Goal: Information Seeking & Learning: Learn about a topic

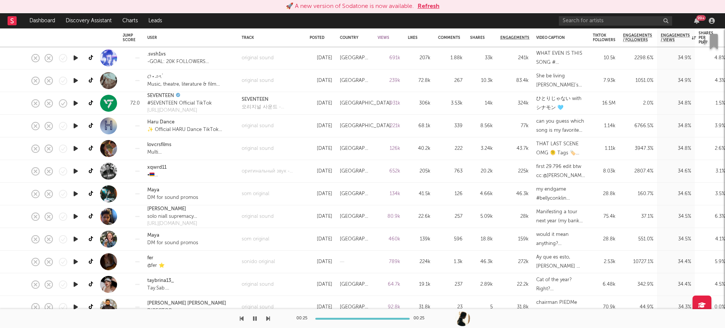
click at [430, 2] on button "Refresh" at bounding box center [428, 6] width 22 height 9
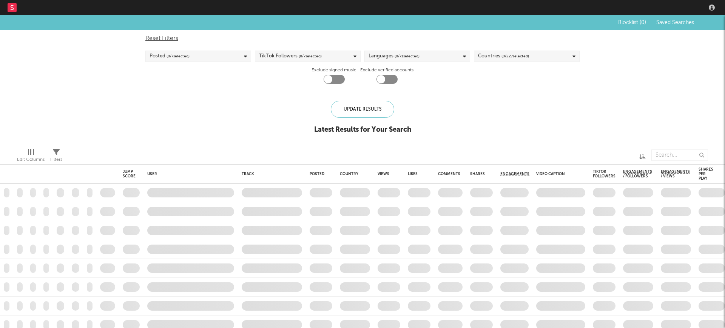
checkbox input "true"
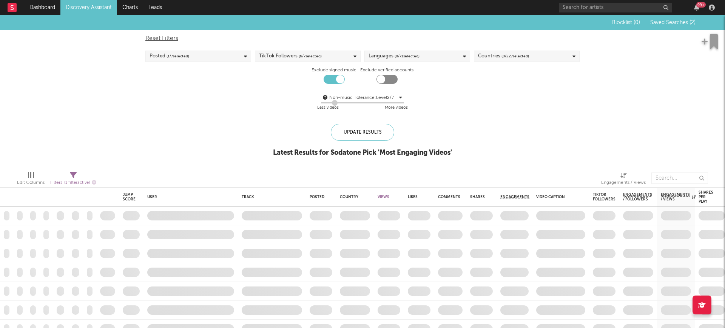
click at [101, 5] on link "Discovery Assistant" at bounding box center [88, 7] width 57 height 15
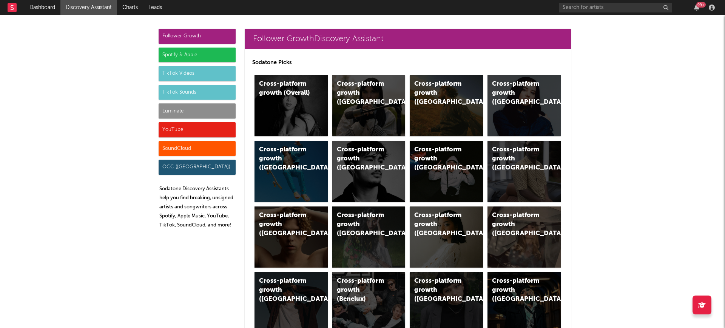
click at [175, 57] on div "Spotify & Apple" at bounding box center [197, 55] width 77 height 15
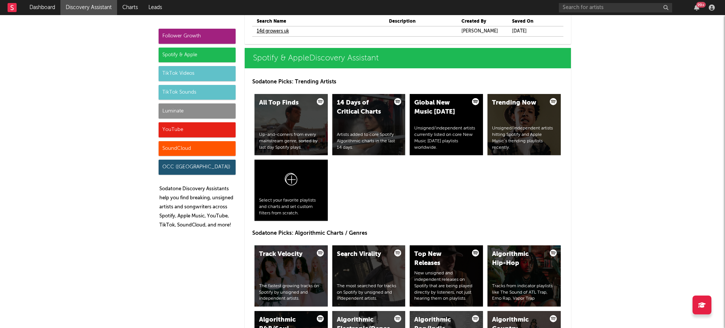
scroll to position [799, 0]
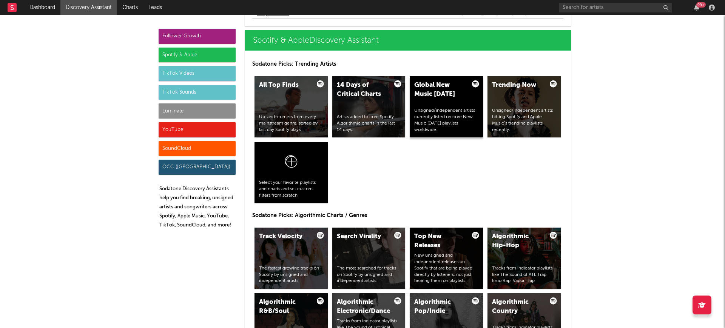
click at [453, 106] on div "Global New Music Friday Unsigned/independent artists currently listed on core N…" at bounding box center [446, 106] width 73 height 61
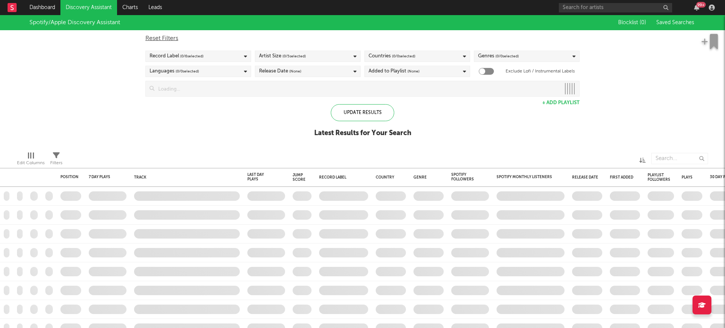
checkbox input "true"
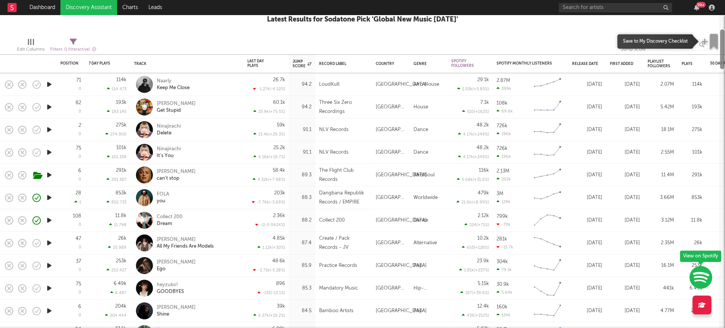
drag, startPoint x: 721, startPoint y: 21, endPoint x: 721, endPoint y: 40, distance: 18.9
click at [721, 40] on div "Dashboard Discovery Assistant Charts Leads 99 + Notifications Settings Mark all…" at bounding box center [362, 164] width 725 height 328
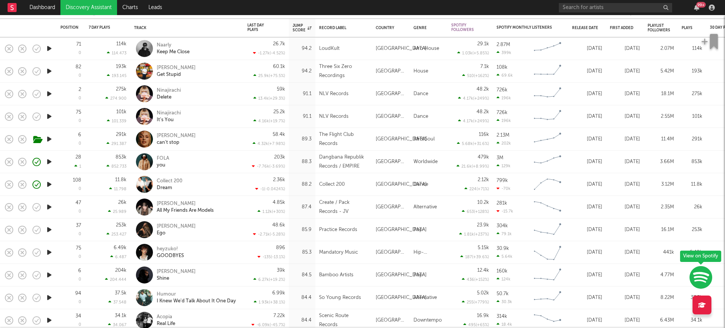
click at [51, 275] on icon "button" at bounding box center [49, 274] width 8 height 9
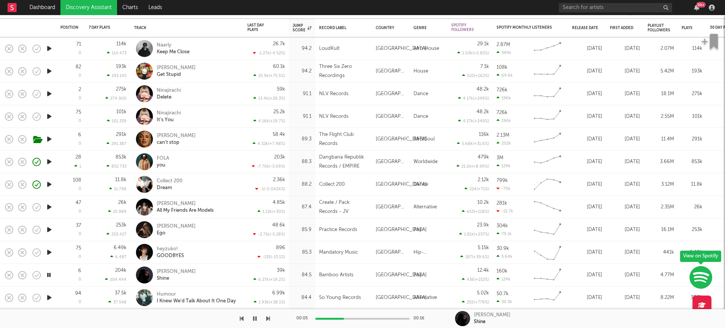
click at [46, 276] on icon "button" at bounding box center [48, 274] width 7 height 9
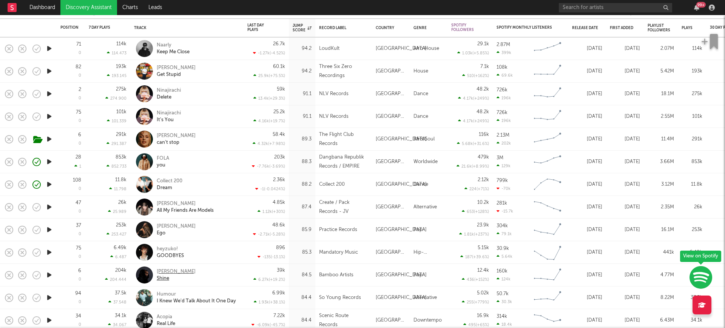
click at [163, 268] on div "Donel" at bounding box center [176, 271] width 39 height 7
click at [91, 9] on link "Discovery Assistant" at bounding box center [88, 7] width 57 height 15
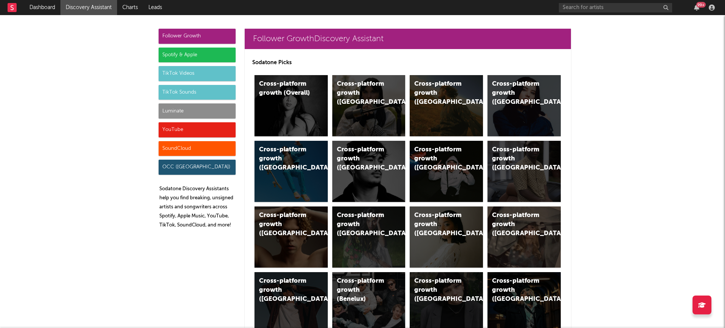
click at [178, 107] on div "Luminate" at bounding box center [197, 110] width 77 height 15
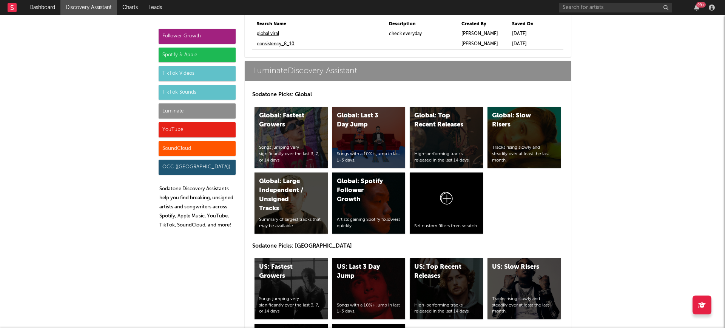
scroll to position [3534, 0]
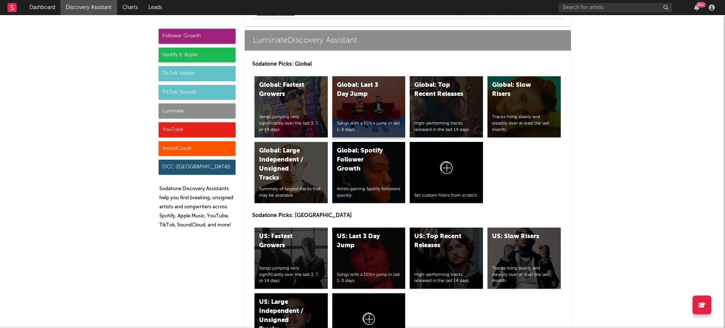
click at [384, 111] on div "Global: Last 3 Day Jump Songs with a 10%+ jump in last 1-3 days." at bounding box center [368, 106] width 73 height 61
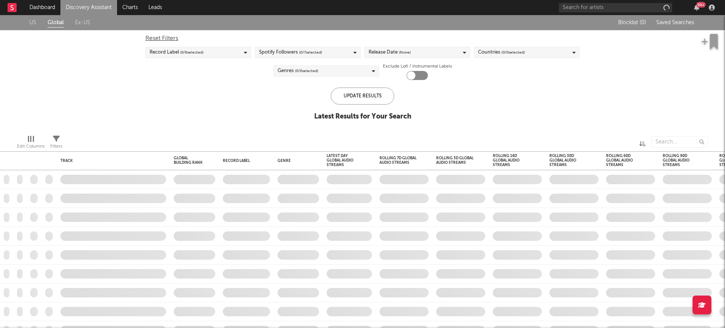
checkbox input "true"
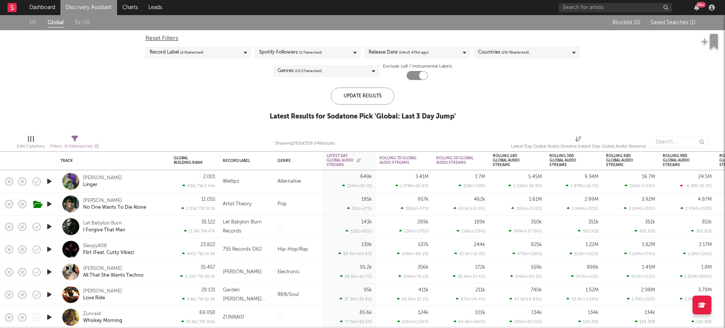
click at [47, 179] on icon "button" at bounding box center [49, 181] width 8 height 9
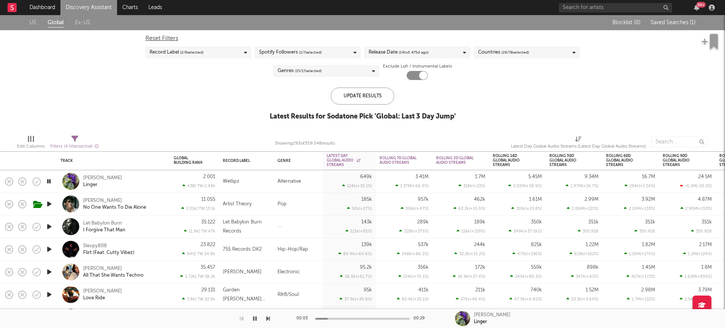
click at [47, 205] on icon "button" at bounding box center [49, 203] width 8 height 9
click at [51, 228] on icon "button" at bounding box center [49, 226] width 8 height 9
click at [105, 222] on div "Let Babylon Burn" at bounding box center [102, 223] width 39 height 7
click at [52, 245] on icon "button" at bounding box center [49, 249] width 8 height 9
click at [95, 245] on div "Slevpy808" at bounding box center [95, 246] width 24 height 7
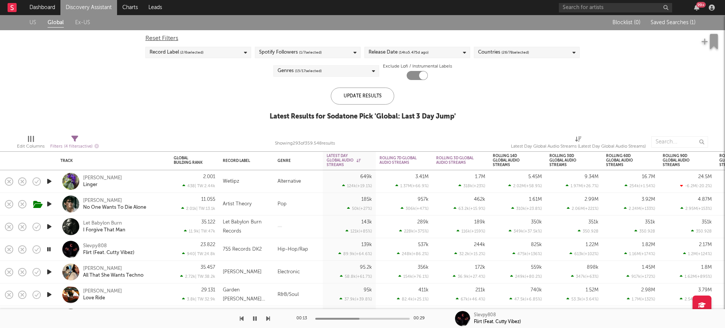
click at [51, 293] on icon "button" at bounding box center [49, 294] width 8 height 9
click at [90, 289] on div "Jordan Lee" at bounding box center [102, 291] width 39 height 7
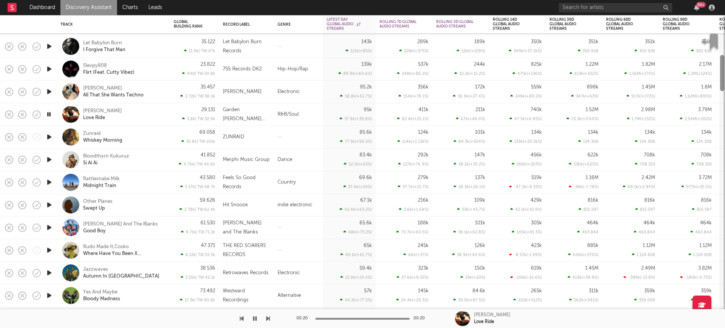
drag, startPoint x: 722, startPoint y: 28, endPoint x: 724, endPoint y: 54, distance: 26.4
click at [724, 54] on div at bounding box center [722, 181] width 6 height 294
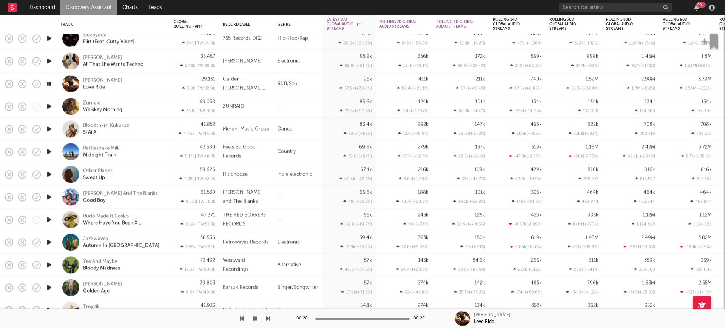
click at [49, 105] on icon "button" at bounding box center [49, 106] width 8 height 9
click at [92, 101] on div "Zunraid" at bounding box center [92, 103] width 18 height 7
click at [46, 265] on icon "button" at bounding box center [49, 264] width 8 height 9
click at [115, 260] on div "Yes And Maybe" at bounding box center [100, 261] width 34 height 7
click at [92, 284] on div "Chris Staples" at bounding box center [102, 284] width 39 height 7
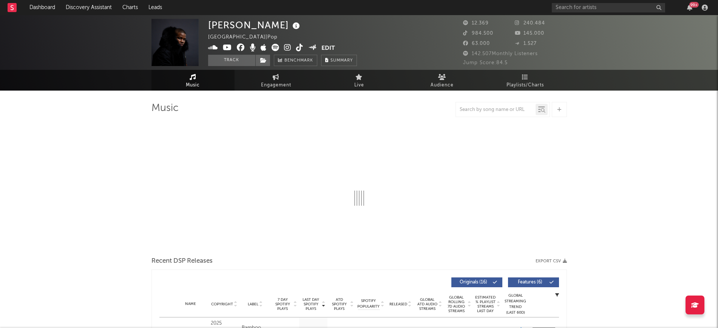
select select "6m"
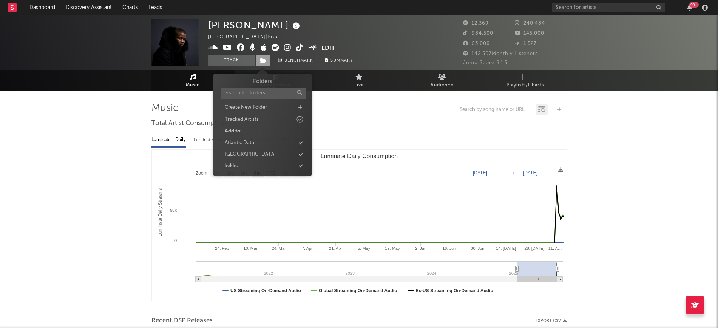
click at [266, 61] on icon at bounding box center [263, 60] width 6 height 5
click at [249, 137] on div "Folders Create New Folder Tracked Artists Add to: Atlantic Data france kekko" at bounding box center [262, 123] width 87 height 93
click at [249, 140] on div "Atlantic Data" at bounding box center [239, 143] width 29 height 8
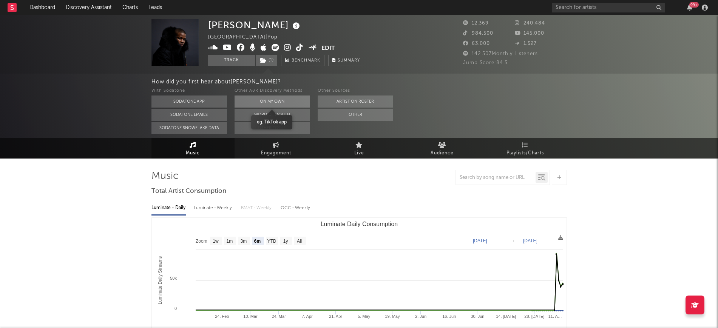
click at [250, 102] on button "On My Own" at bounding box center [271, 101] width 75 height 12
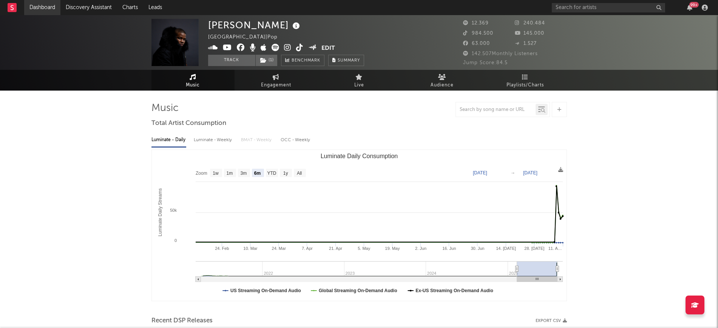
click at [49, 8] on link "Dashboard" at bounding box center [42, 7] width 36 height 15
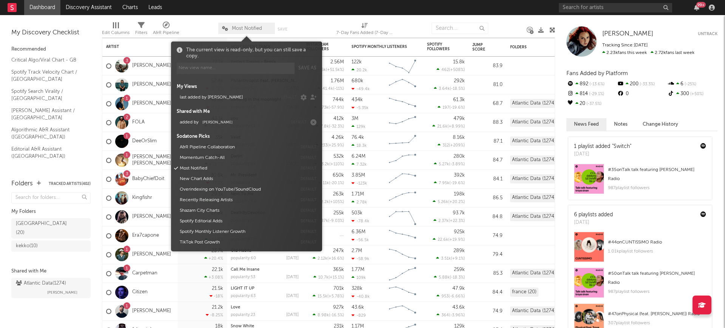
click at [244, 25] on span "Most Notified" at bounding box center [246, 28] width 57 height 11
click at [228, 120] on span "Michele Valentini" at bounding box center [217, 122] width 30 height 4
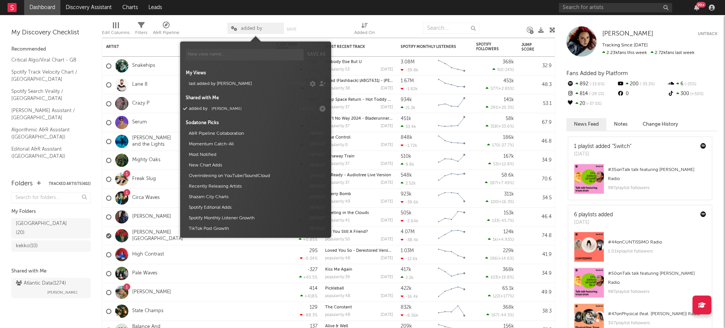
click at [200, 7] on nav "Dashboard Discovery Assistant Charts Leads 99 +" at bounding box center [362, 7] width 725 height 15
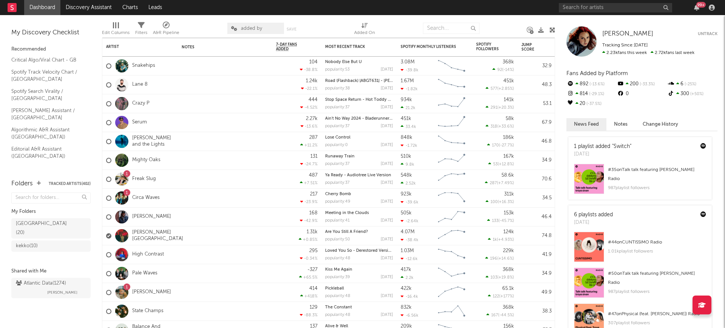
click at [241, 31] on span "added by" at bounding box center [255, 28] width 57 height 11
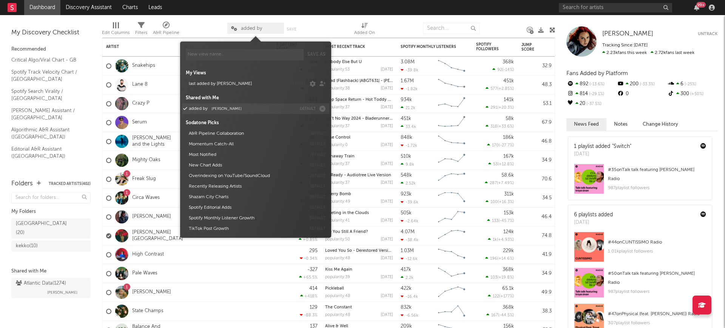
click at [205, 111] on button "added by Michele Valentini" at bounding box center [241, 108] width 110 height 11
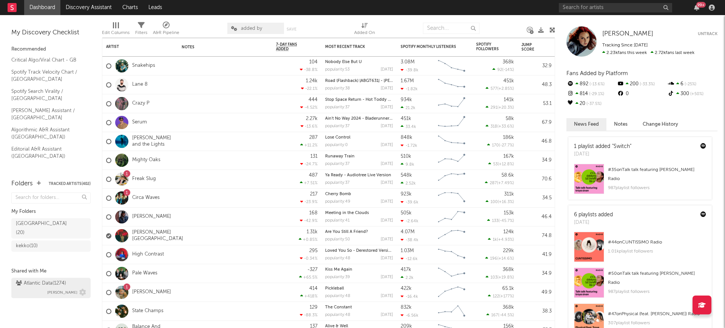
click at [41, 279] on div "Atlantic Data ( 1274 )" at bounding box center [41, 283] width 50 height 9
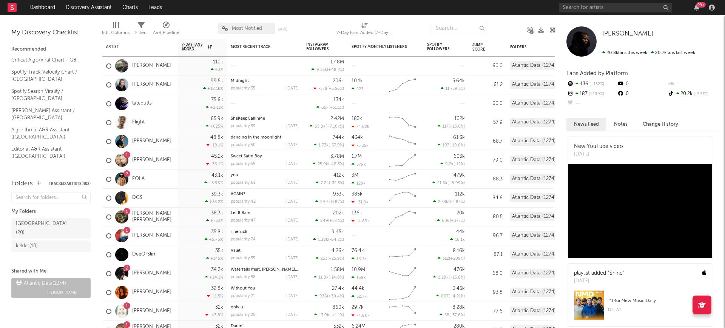
click at [253, 24] on span "Most Notified" at bounding box center [246, 28] width 57 height 11
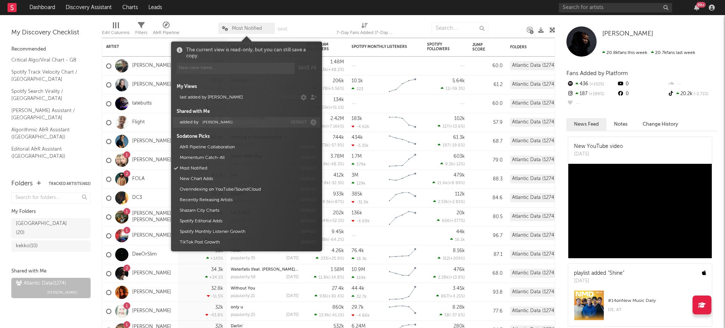
click at [205, 120] on span "Michele Valentini" at bounding box center [217, 122] width 30 height 4
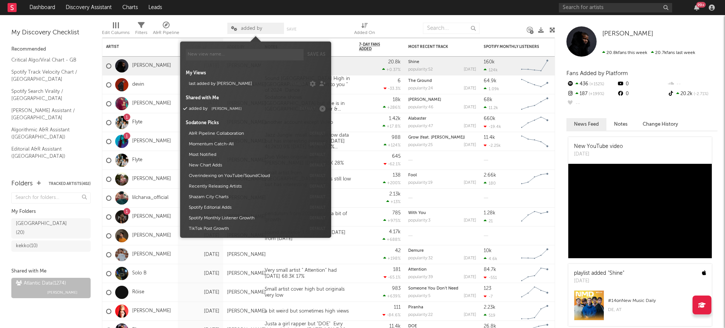
click at [191, 27] on div at bounding box center [203, 28] width 37 height 19
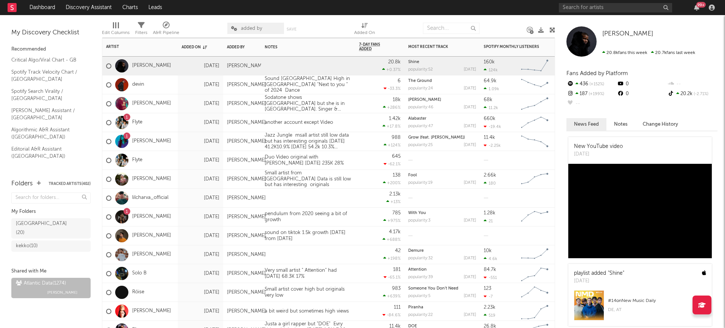
click at [161, 106] on div "Rosie Mac" at bounding box center [139, 103] width 75 height 19
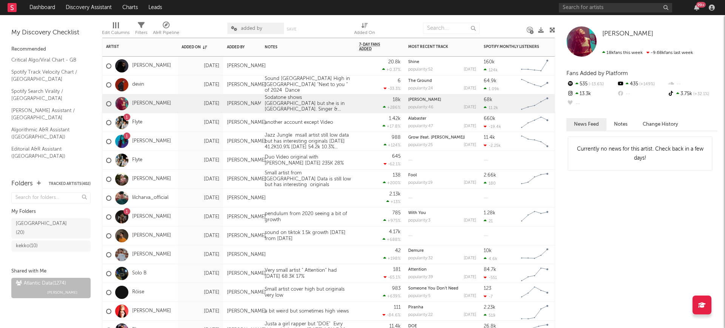
click at [160, 167] on div "Flyte" at bounding box center [139, 160] width 75 height 19
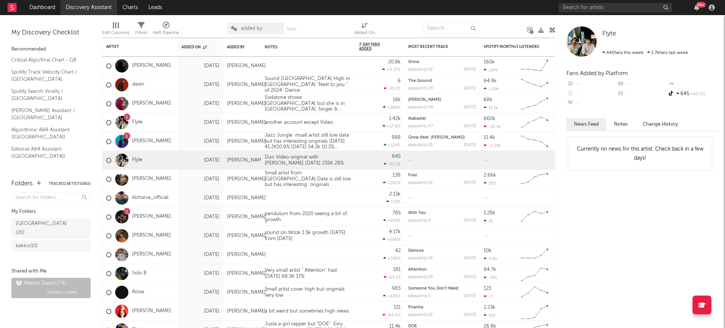
click at [99, 5] on link "Discovery Assistant" at bounding box center [88, 7] width 57 height 15
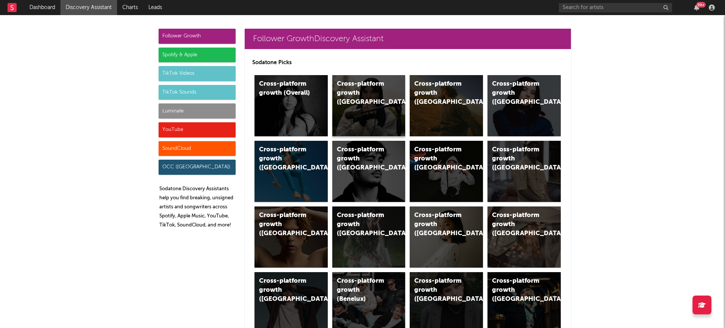
click at [382, 101] on div "Cross-platform growth (UK)" at bounding box center [368, 105] width 73 height 61
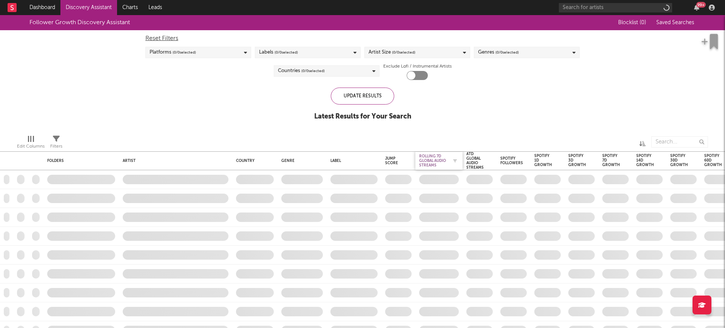
checkbox input "true"
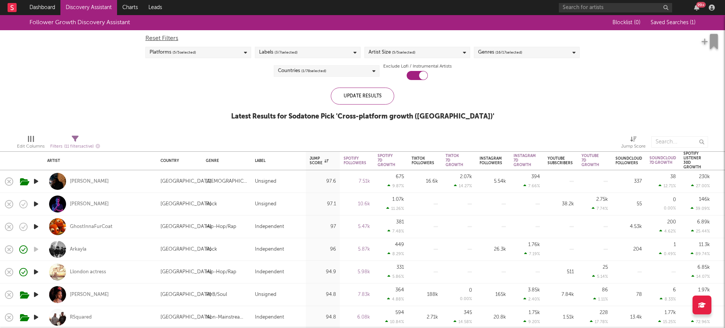
click at [35, 267] on icon "button" at bounding box center [36, 271] width 8 height 9
click at [39, 272] on icon "button" at bounding box center [35, 271] width 7 height 9
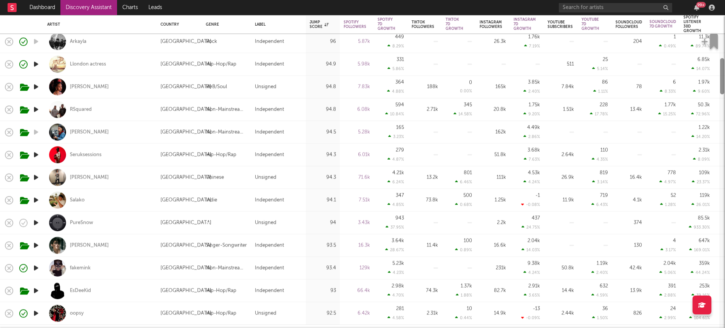
drag, startPoint x: 722, startPoint y: 53, endPoint x: 722, endPoint y: 79, distance: 25.7
click at [722, 79] on div at bounding box center [722, 76] width 4 height 36
click at [36, 223] on icon "button" at bounding box center [36, 222] width 8 height 9
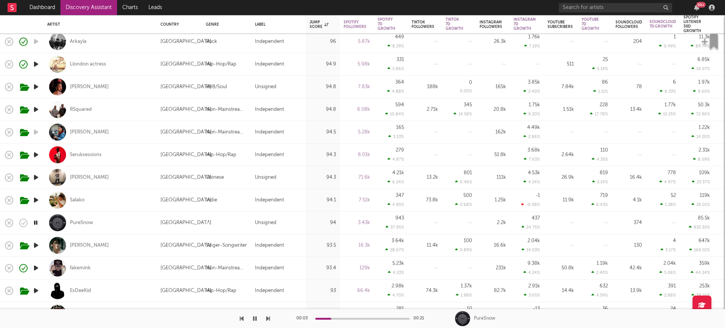
click at [35, 224] on icon "button" at bounding box center [35, 222] width 7 height 9
click at [73, 221] on div "PureSnow" at bounding box center [81, 222] width 23 height 7
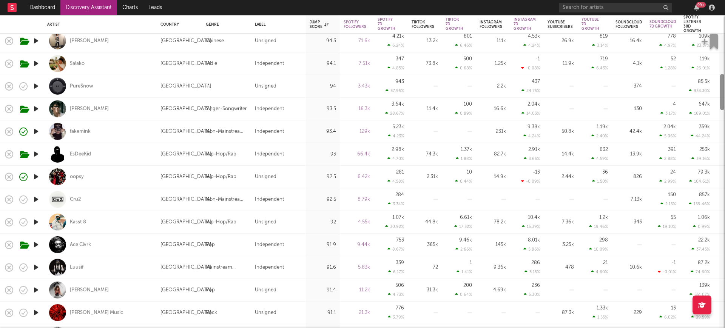
drag, startPoint x: 721, startPoint y: 60, endPoint x: 721, endPoint y: 77, distance: 16.2
click at [721, 77] on div at bounding box center [722, 92] width 4 height 36
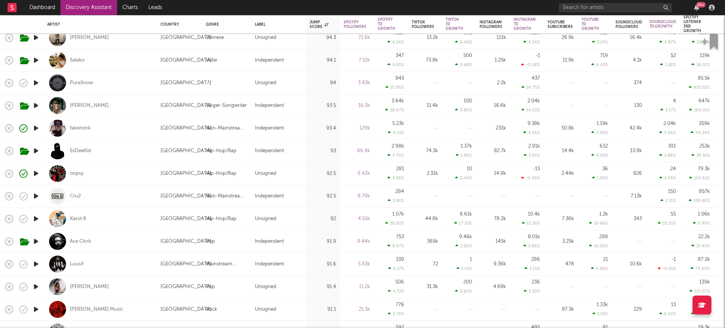
click at [36, 219] on icon "button" at bounding box center [36, 218] width 8 height 9
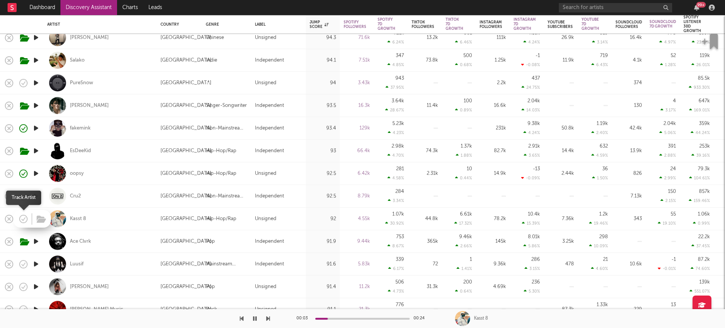
click at [26, 219] on icon "button" at bounding box center [23, 219] width 11 height 11
click at [42, 261] on div at bounding box center [35, 264] width 15 height 23
select select "1w"
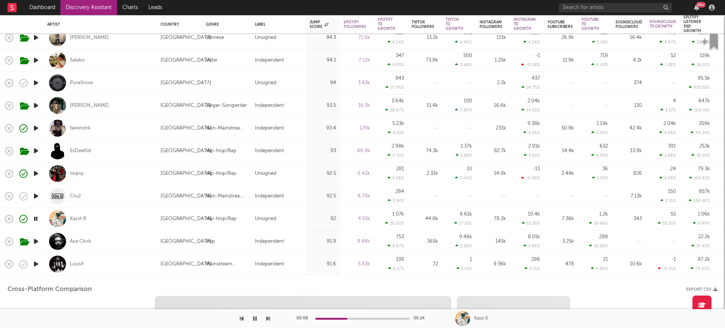
click at [38, 264] on icon "button" at bounding box center [36, 263] width 8 height 9
select select "1w"
click at [118, 259] on div "Luusif" at bounding box center [100, 264] width 106 height 22
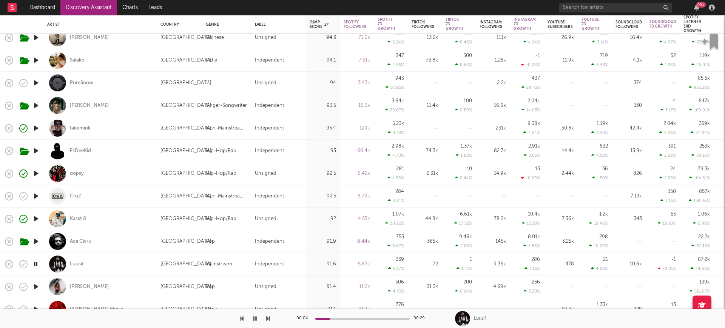
click at [35, 288] on icon "button" at bounding box center [36, 286] width 8 height 9
click at [73, 286] on div "Regina Hardon" at bounding box center [89, 286] width 39 height 7
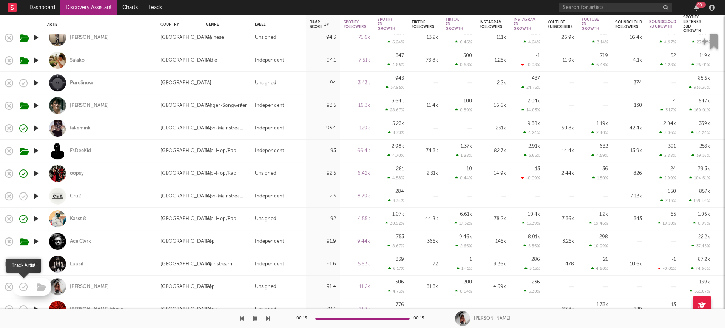
click at [25, 283] on icon "button" at bounding box center [24, 287] width 8 height 8
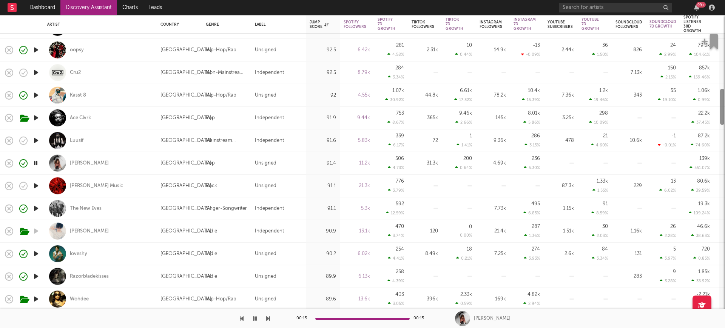
drag, startPoint x: 722, startPoint y: 95, endPoint x: 722, endPoint y: 109, distance: 14.3
click at [722, 109] on div at bounding box center [722, 107] width 4 height 36
click at [33, 206] on icon "button" at bounding box center [36, 208] width 8 height 9
click at [77, 206] on div "The New Eves" at bounding box center [86, 208] width 32 height 7
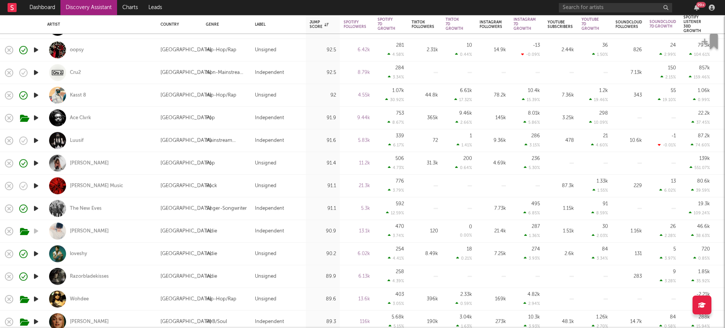
click at [37, 186] on icon "button" at bounding box center [36, 185] width 8 height 9
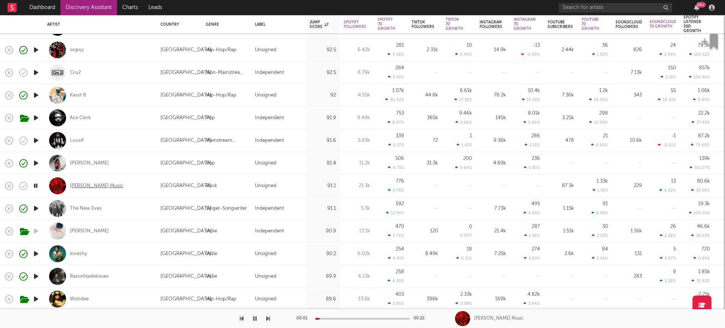
click at [77, 182] on div "Paul Owen Music" at bounding box center [96, 185] width 53 height 7
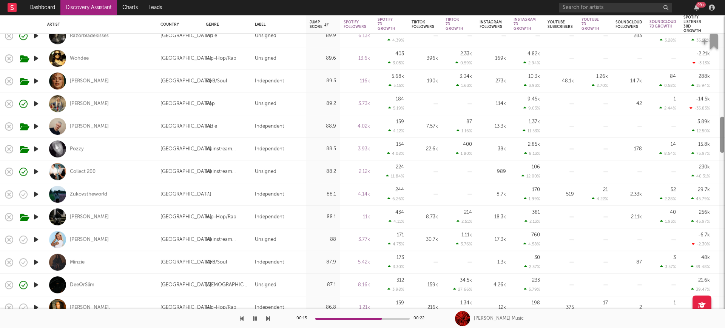
drag, startPoint x: 722, startPoint y: 110, endPoint x: 721, endPoint y: 138, distance: 28.0
click at [721, 138] on div at bounding box center [722, 135] width 4 height 36
click at [36, 191] on icon "button" at bounding box center [36, 193] width 8 height 9
click at [93, 192] on div "Zukovstheworld" at bounding box center [88, 194] width 37 height 7
click at [34, 261] on icon "button" at bounding box center [36, 261] width 8 height 9
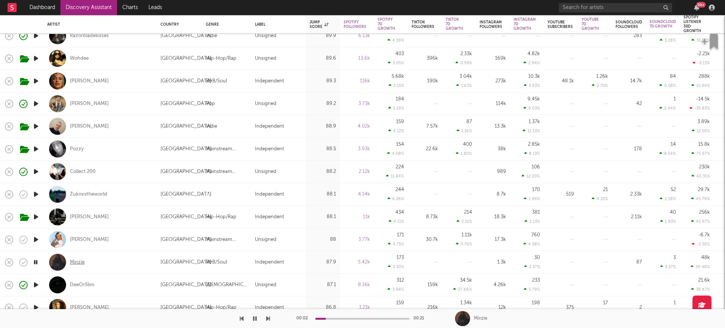
click at [75, 261] on div "Minzie" at bounding box center [77, 262] width 15 height 7
click at [34, 237] on icon "button" at bounding box center [36, 239] width 8 height 9
click at [72, 237] on div "SACHA" at bounding box center [89, 239] width 39 height 7
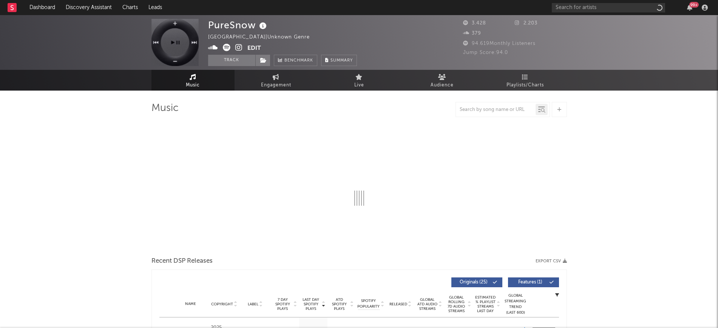
select select "1w"
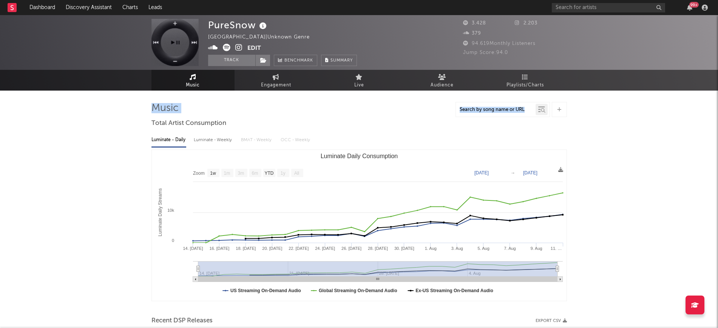
drag, startPoint x: 717, startPoint y: 89, endPoint x: 717, endPoint y: 95, distance: 5.7
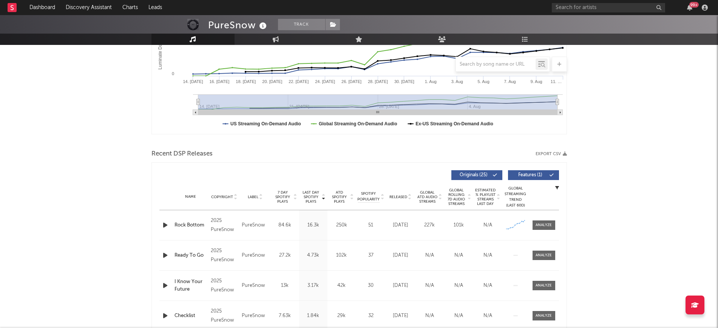
scroll to position [168, 0]
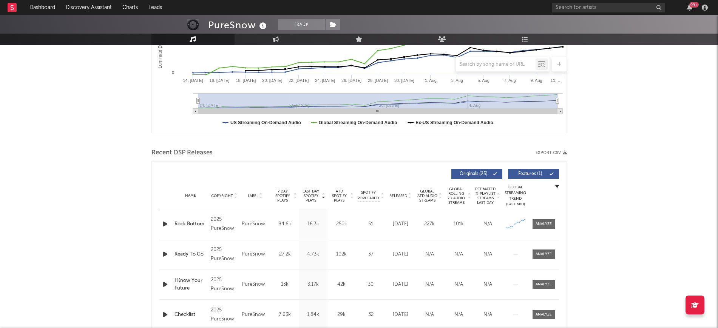
click at [159, 220] on div "Last Day Spotify Plays Copyright Label 7 Day Spotify Plays Last Day Spotify Pla…" at bounding box center [358, 270] width 415 height 218
click at [161, 223] on icon "button" at bounding box center [165, 223] width 8 height 9
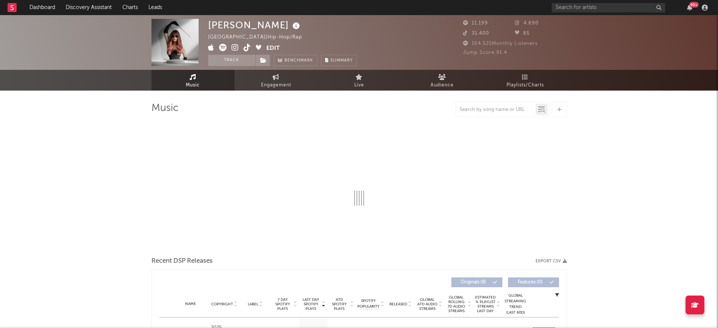
select select "6m"
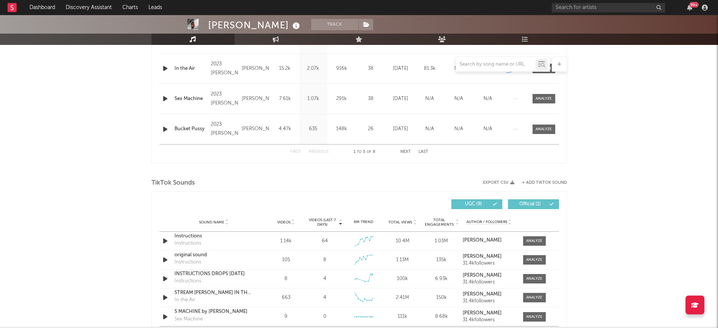
scroll to position [424, 0]
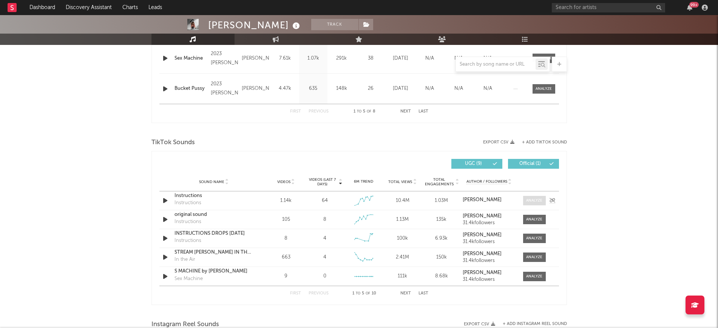
click at [534, 204] on span at bounding box center [534, 200] width 23 height 9
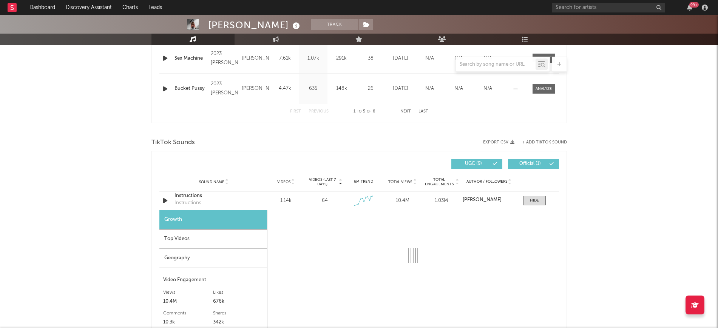
select select "1w"
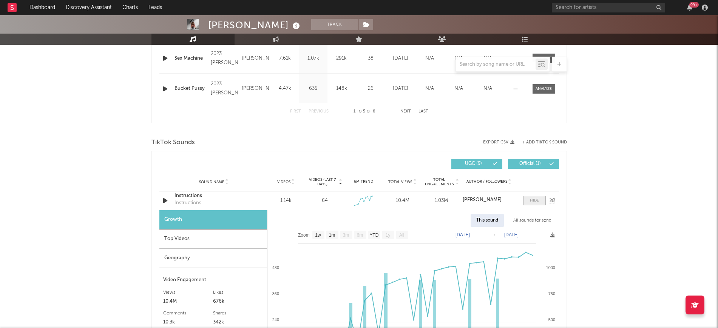
click at [538, 198] on div at bounding box center [534, 201] width 9 height 6
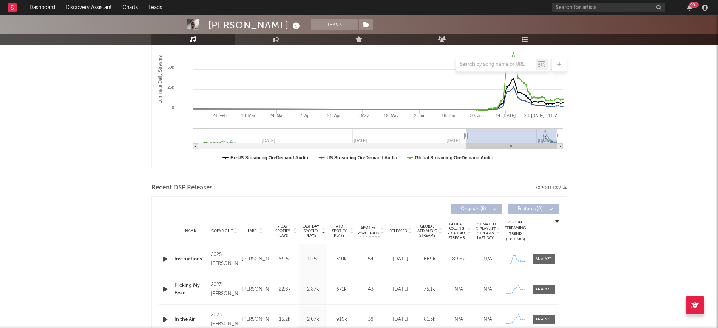
scroll to position [0, 0]
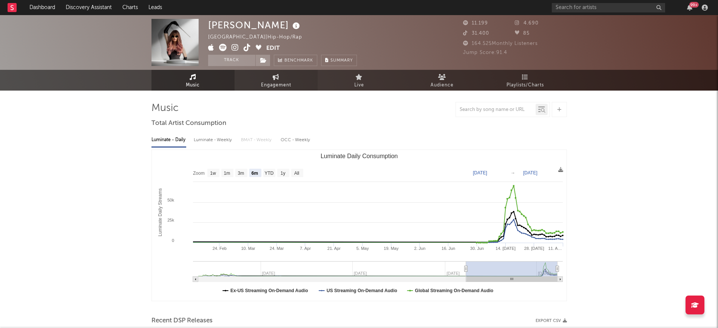
click at [296, 86] on link "Engagement" at bounding box center [275, 80] width 83 height 21
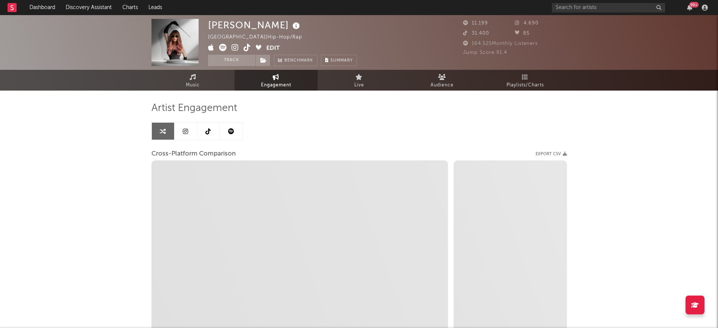
select select "1w"
click at [183, 136] on link at bounding box center [185, 131] width 23 height 17
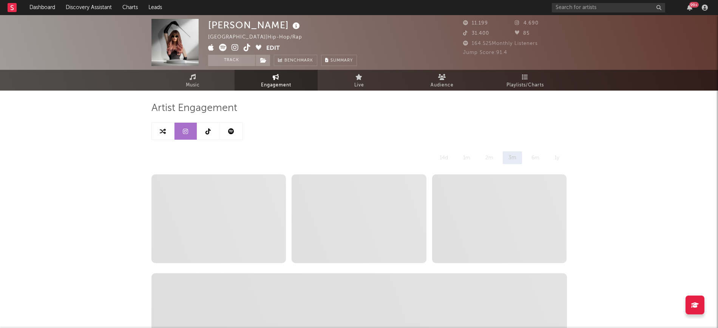
select select "6m"
click at [167, 131] on link at bounding box center [163, 131] width 23 height 17
select select "1m"
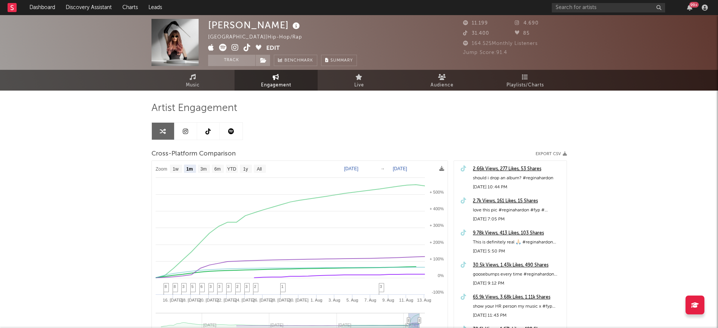
click at [189, 127] on link at bounding box center [185, 131] width 23 height 17
select select "6m"
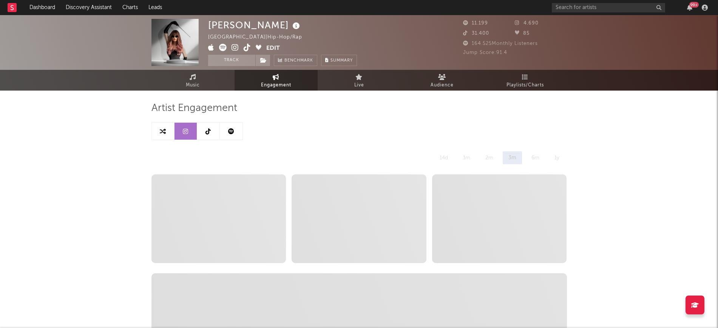
click at [208, 130] on icon at bounding box center [207, 131] width 5 height 6
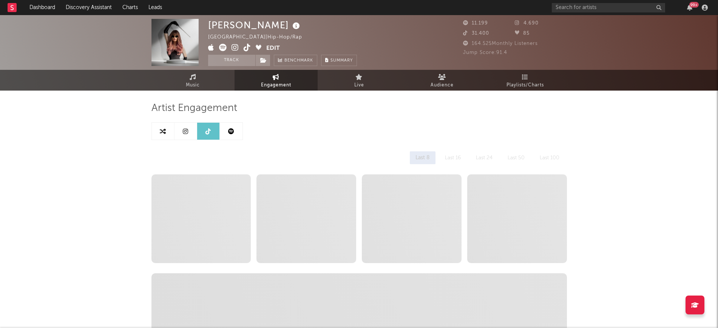
click at [186, 127] on link at bounding box center [185, 131] width 23 height 17
select select "6m"
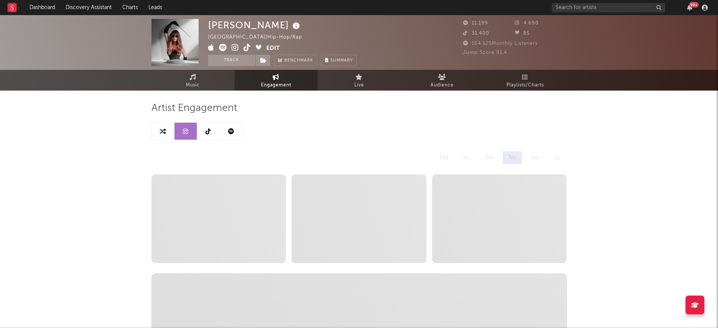
click at [207, 126] on link at bounding box center [208, 131] width 23 height 17
select select "6m"
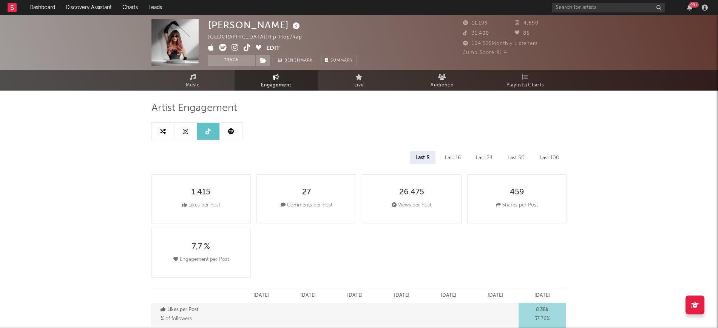
click at [230, 139] on link at bounding box center [231, 131] width 23 height 17
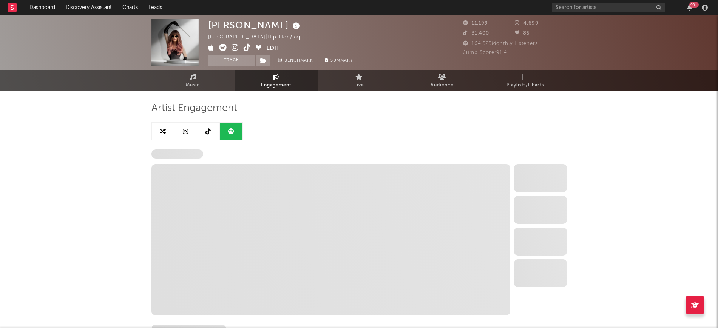
select select "6m"
select select "1w"
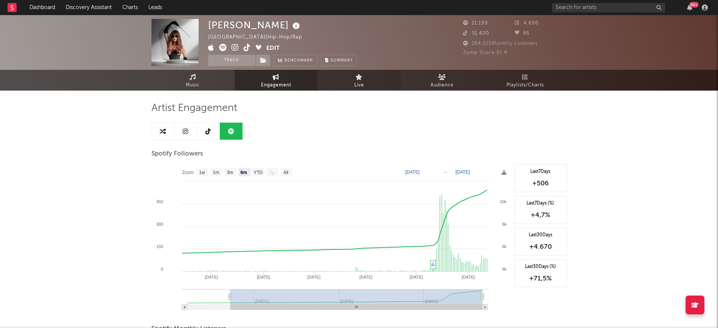
click at [384, 73] on link "Live" at bounding box center [358, 80] width 83 height 21
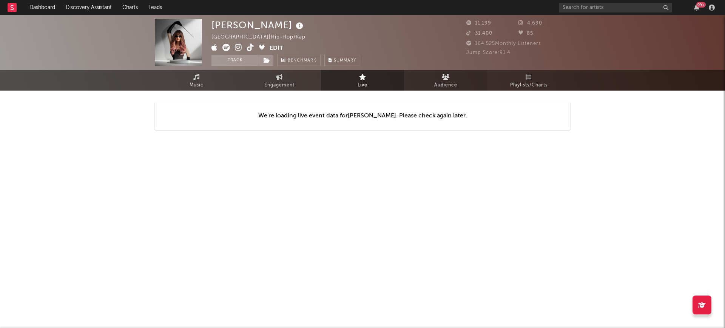
click at [430, 78] on link "Audience" at bounding box center [445, 80] width 83 height 21
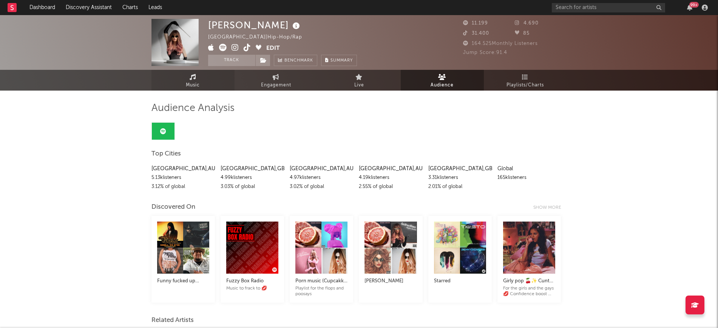
click at [167, 77] on link "Music" at bounding box center [192, 80] width 83 height 21
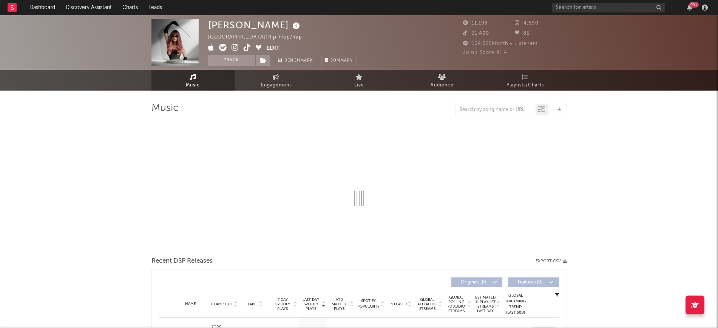
select select "6m"
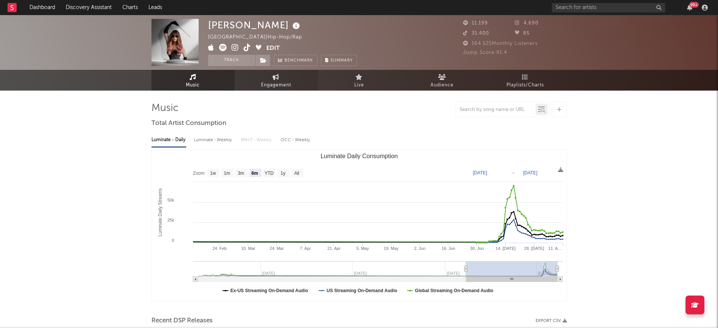
click at [263, 78] on link "Engagement" at bounding box center [275, 80] width 83 height 21
select select "1w"
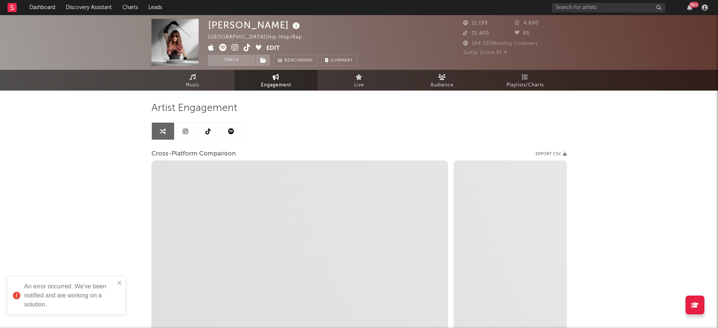
select select "1m"
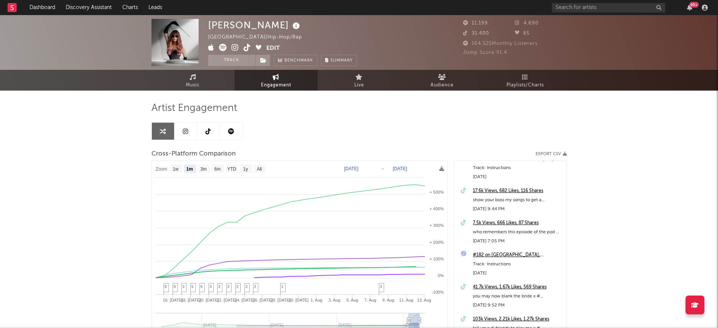
scroll to position [425, 0]
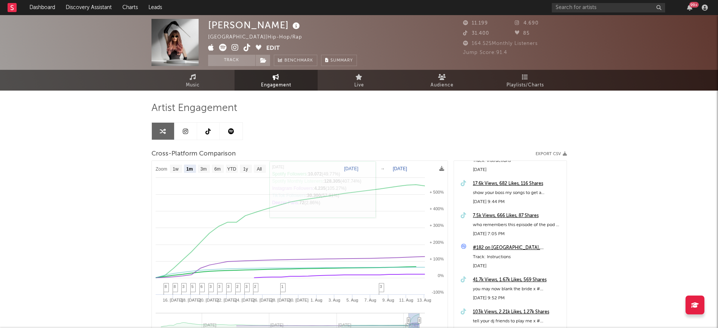
click at [197, 136] on link at bounding box center [208, 131] width 23 height 17
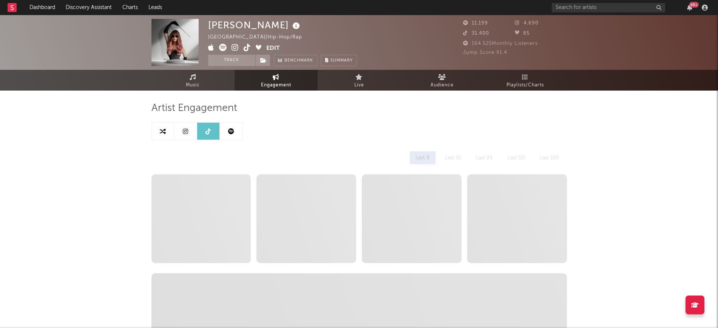
select select "6m"
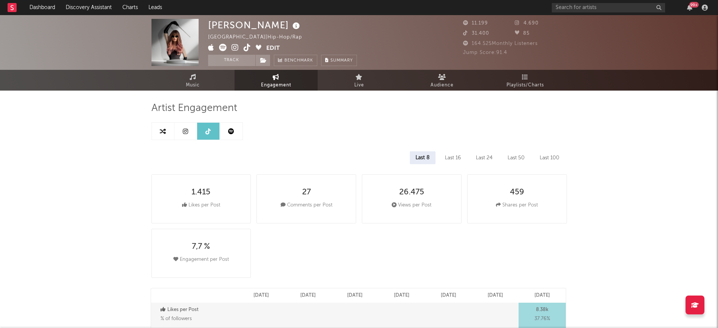
click at [189, 131] on link at bounding box center [185, 131] width 23 height 17
select select "6m"
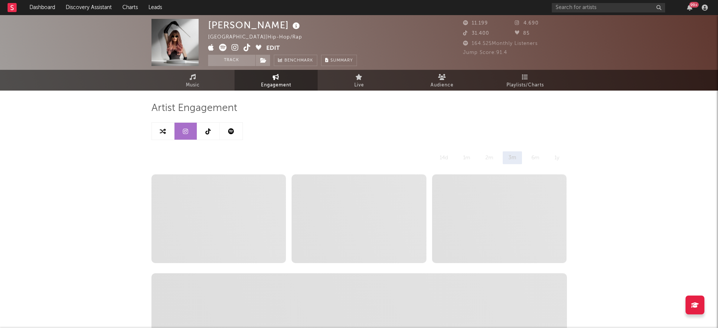
click at [183, 132] on icon at bounding box center [185, 131] width 5 height 6
click at [199, 133] on link at bounding box center [208, 131] width 23 height 17
select select "6m"
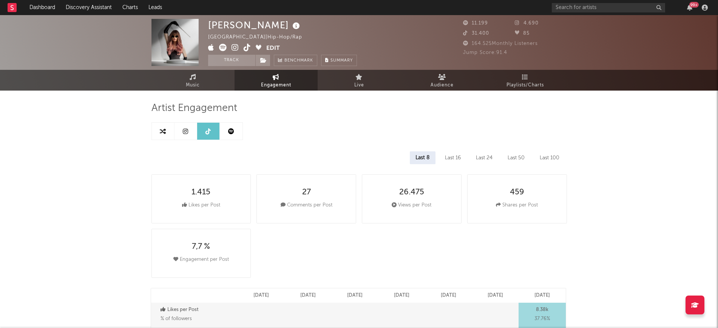
click at [192, 132] on link at bounding box center [185, 131] width 23 height 17
select select "6m"
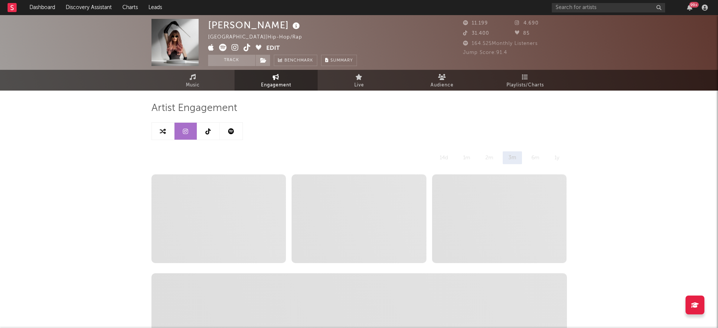
click at [235, 46] on icon at bounding box center [234, 48] width 7 height 8
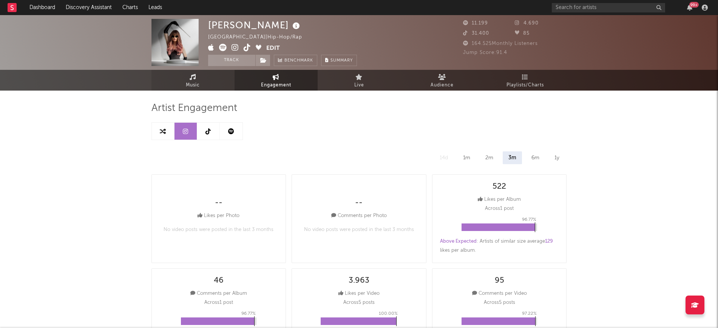
click at [210, 72] on link "Music" at bounding box center [192, 80] width 83 height 21
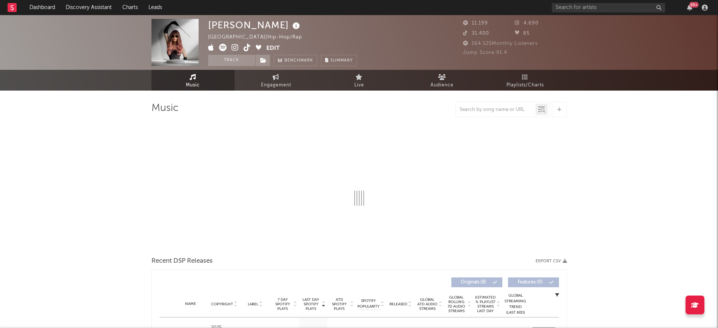
select select "6m"
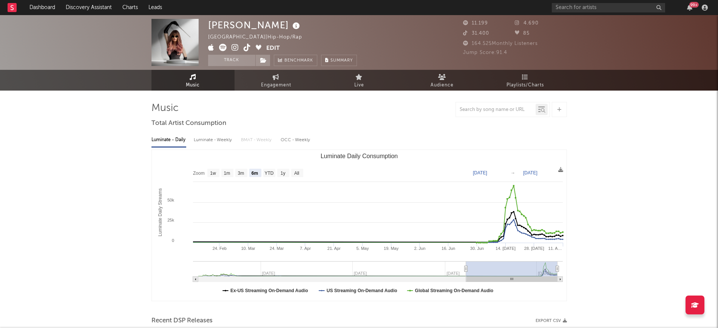
click at [273, 81] on span "Engagement" at bounding box center [276, 85] width 30 height 9
select select "1w"
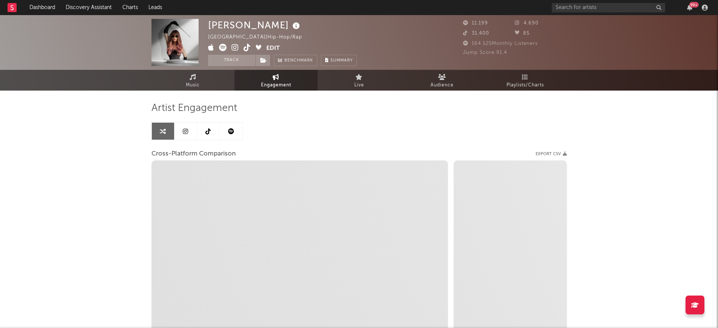
select select "1m"
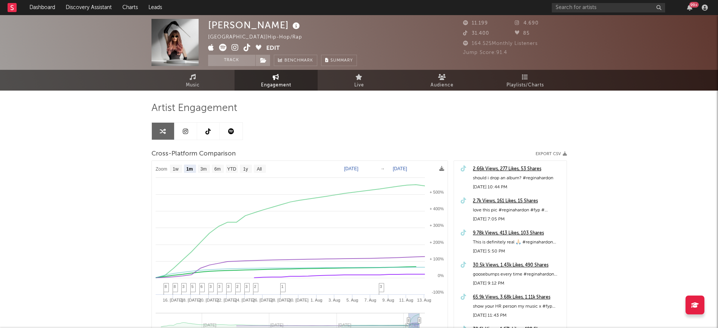
click at [186, 129] on icon at bounding box center [185, 131] width 5 height 6
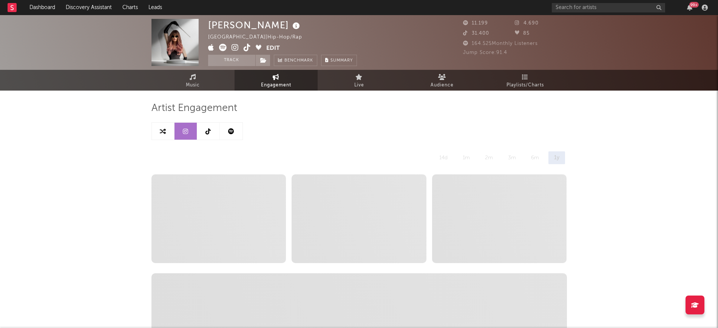
select select "6m"
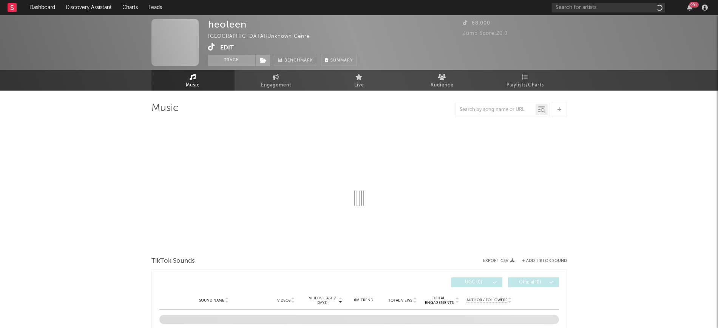
select select "1w"
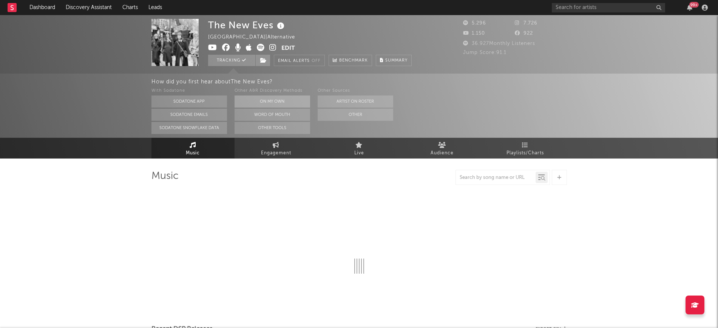
select select "1w"
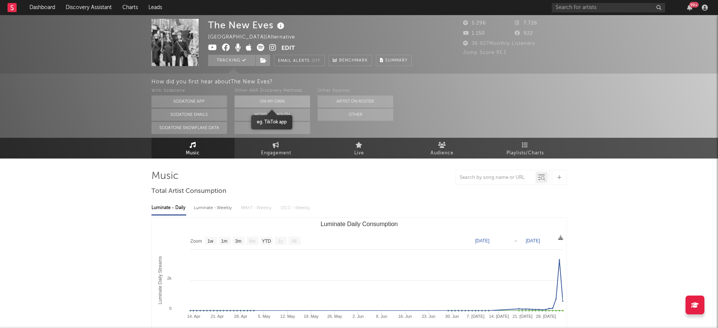
click at [293, 101] on button "On My Own" at bounding box center [271, 101] width 75 height 12
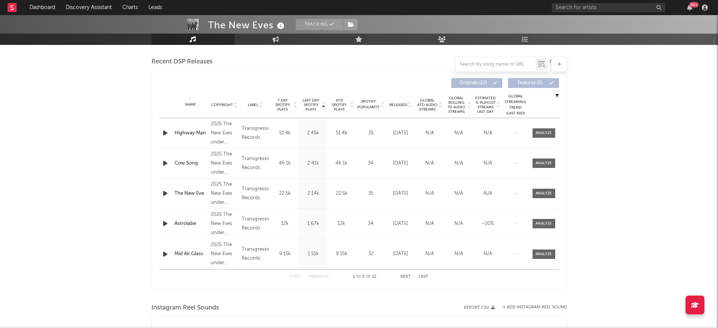
scroll to position [262, 0]
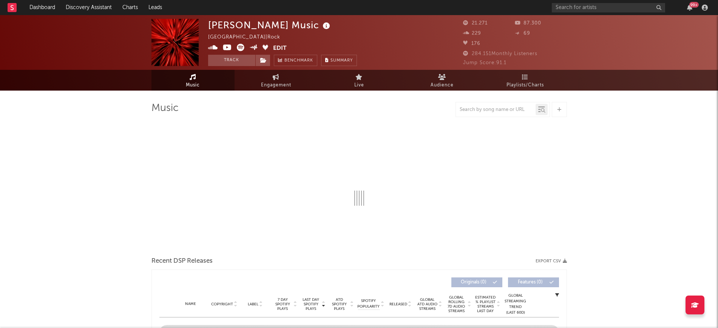
select select "6m"
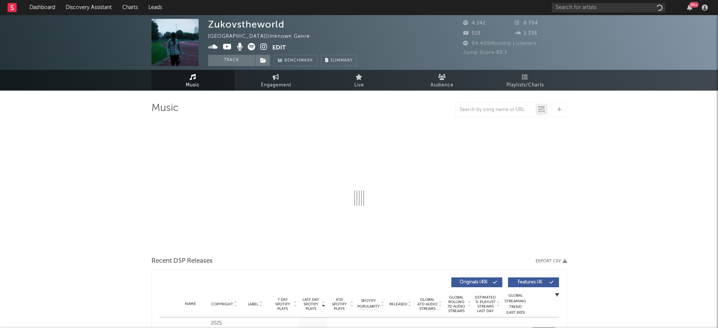
select select "1w"
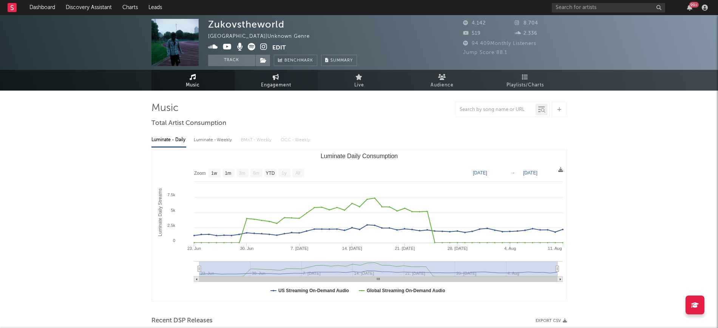
click at [273, 82] on span "Engagement" at bounding box center [276, 85] width 30 height 9
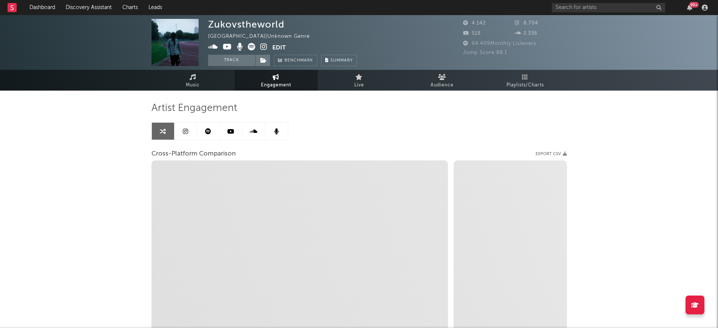
select select "1w"
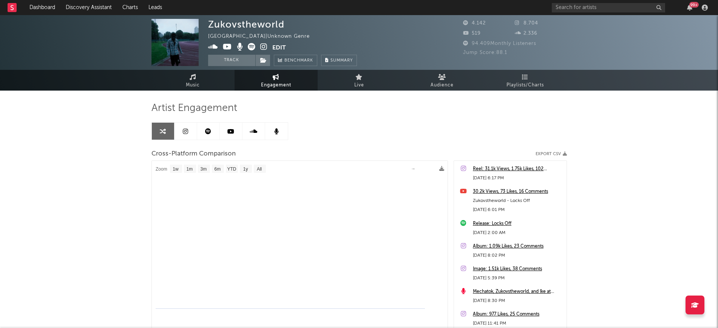
select select "1m"
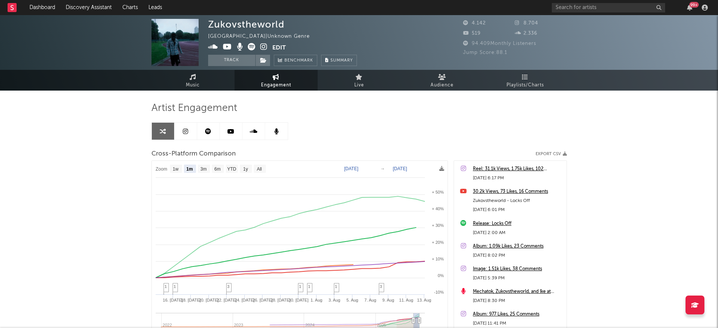
click at [182, 137] on link at bounding box center [185, 131] width 23 height 17
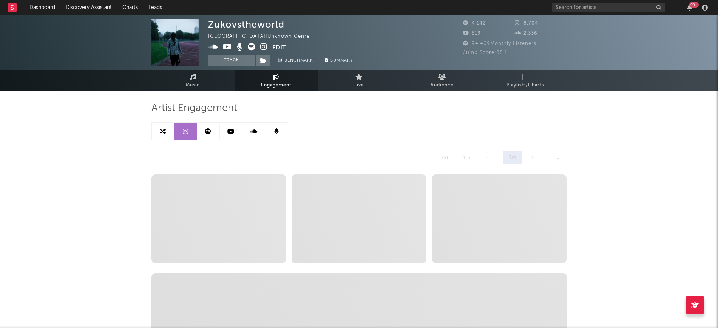
select select "6m"
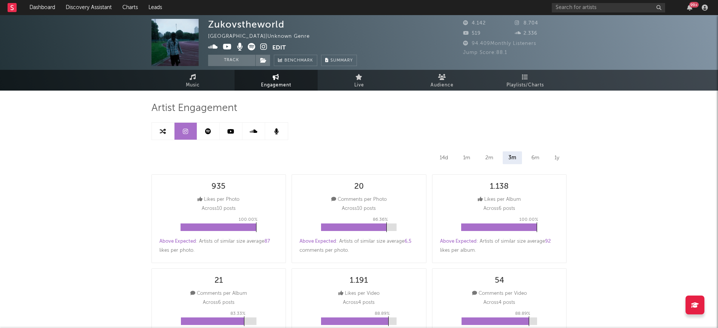
click at [163, 129] on icon at bounding box center [163, 131] width 6 height 6
select select "1m"
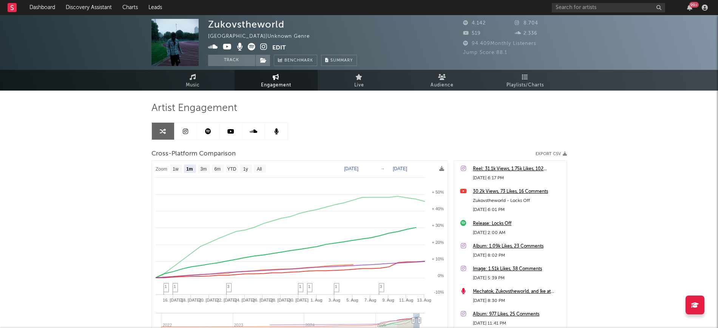
click at [188, 134] on link at bounding box center [185, 131] width 23 height 17
select select "6m"
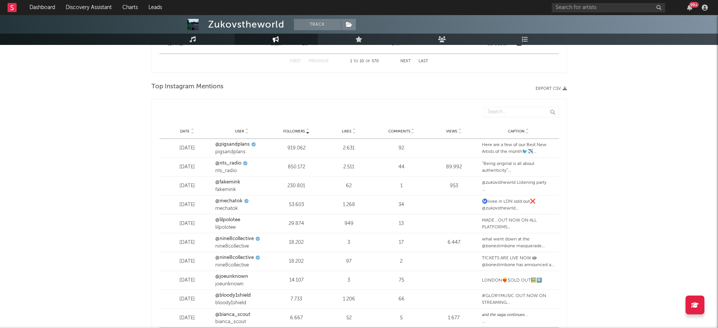
scroll to position [885, 0]
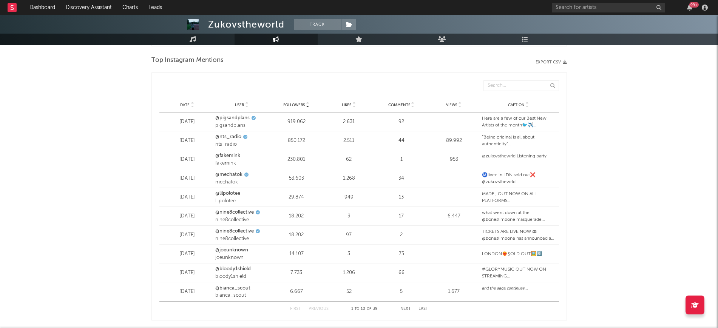
click at [193, 106] on icon at bounding box center [192, 106] width 4 height 3
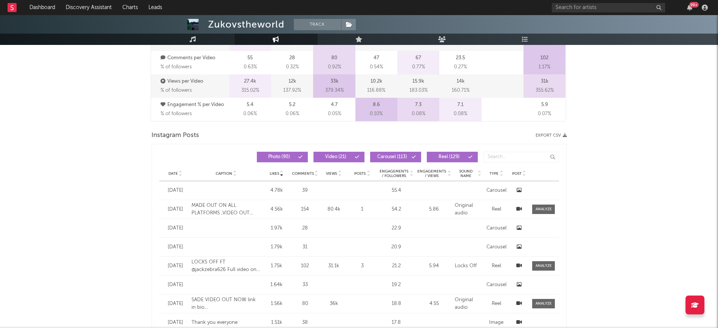
scroll to position [547, 0]
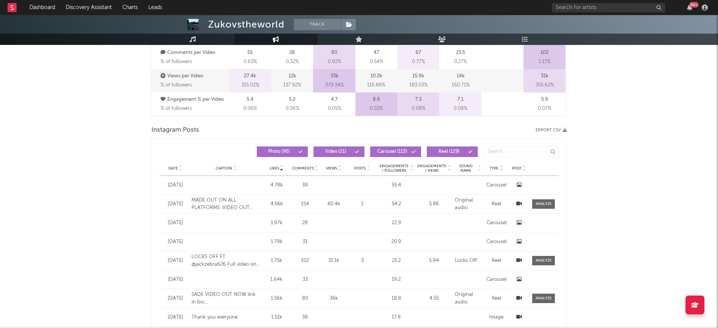
click at [293, 145] on div "Likes Date Caption Likes Comments Views Posts Engagements / Followers Engagemen…" at bounding box center [358, 152] width 399 height 18
click at [294, 149] on span "Photo ( 90 )" at bounding box center [279, 151] width 35 height 5
click at [380, 149] on span "Carousel ( 113 )" at bounding box center [392, 151] width 35 height 5
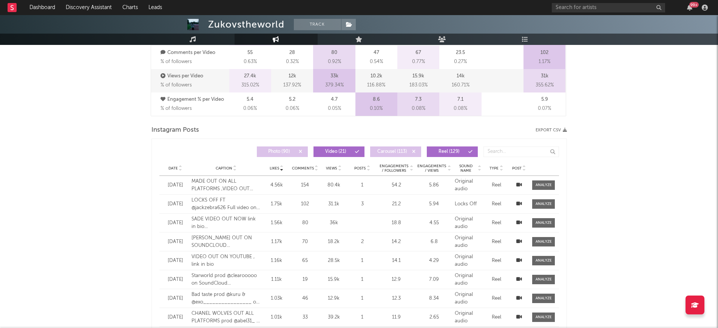
click at [179, 171] on div "Date Caption Likes Comments Views Posts Engagements / Followers Engagements / V…" at bounding box center [358, 168] width 399 height 15
click at [180, 171] on icon at bounding box center [181, 169] width 4 height 3
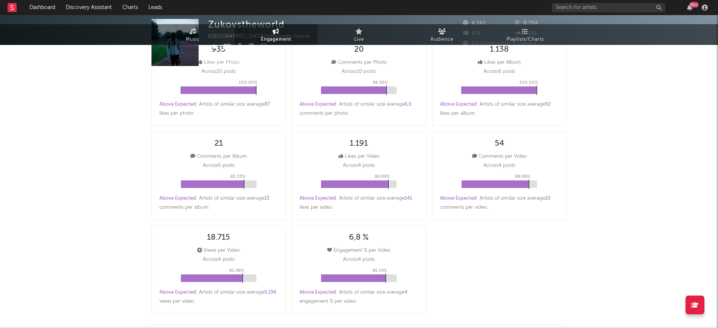
scroll to position [0, 0]
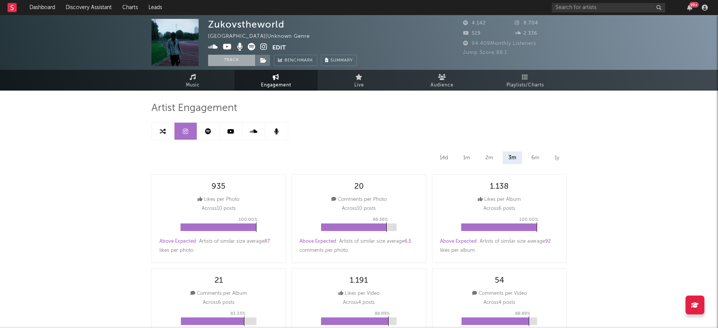
click at [243, 66] on button "Track" at bounding box center [231, 60] width 47 height 11
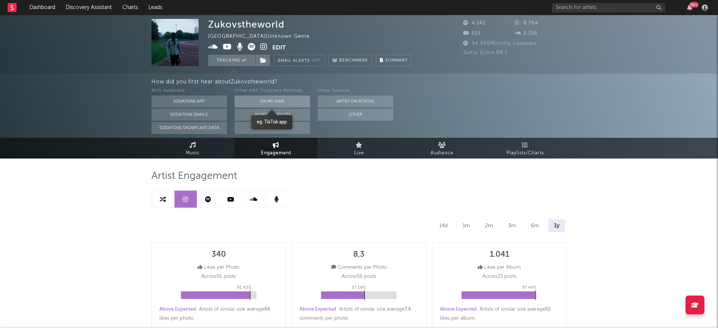
click at [260, 95] on button "On My Own" at bounding box center [271, 101] width 75 height 12
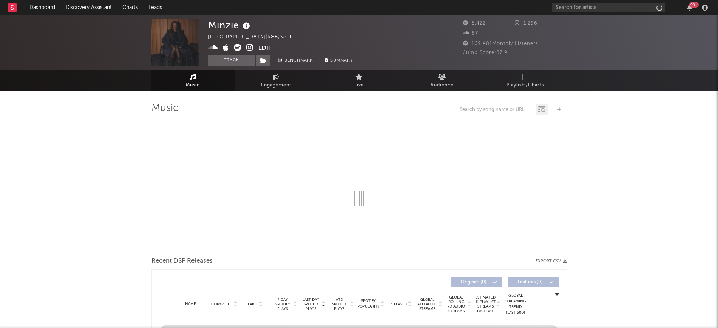
select select "1w"
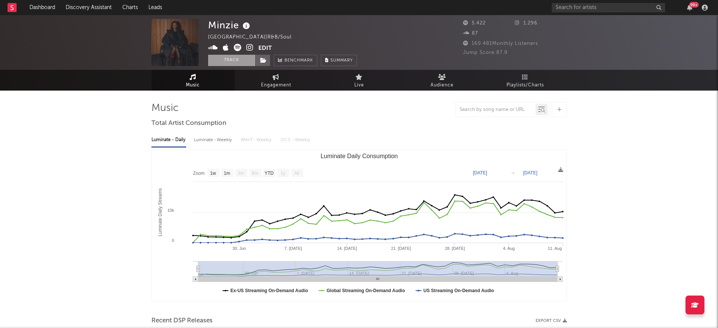
click at [234, 56] on button "Track" at bounding box center [231, 60] width 47 height 11
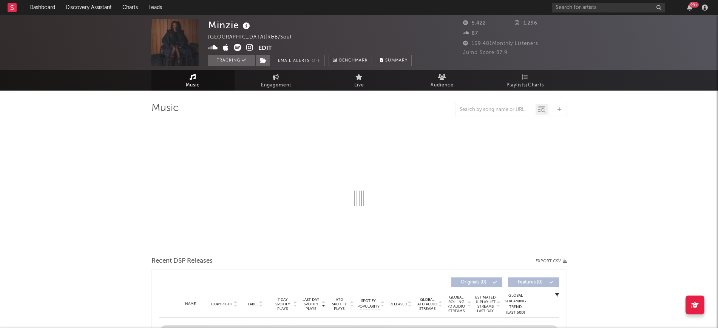
select select "1w"
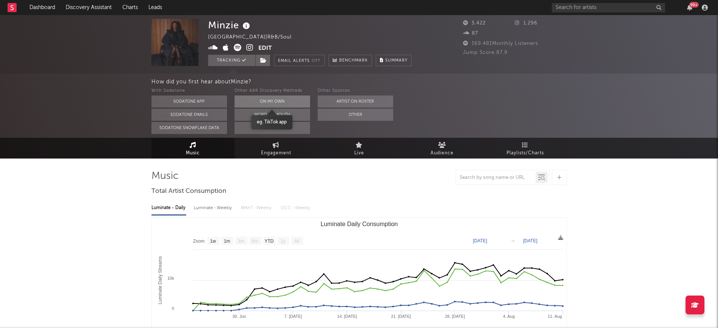
click at [282, 95] on button "On My Own" at bounding box center [271, 101] width 75 height 12
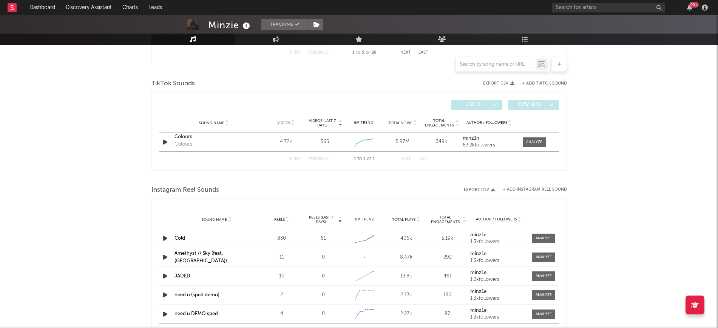
scroll to position [482, 0]
click at [538, 140] on div at bounding box center [534, 143] width 16 height 6
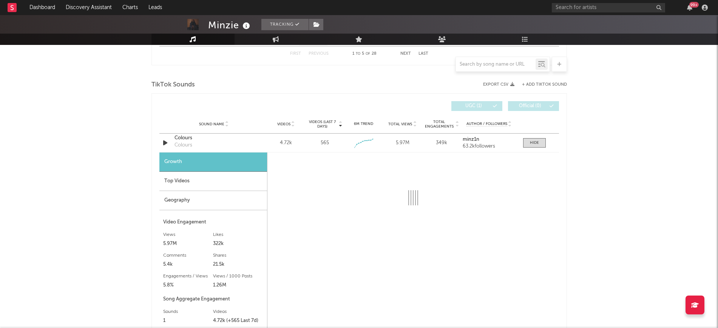
select select "1w"
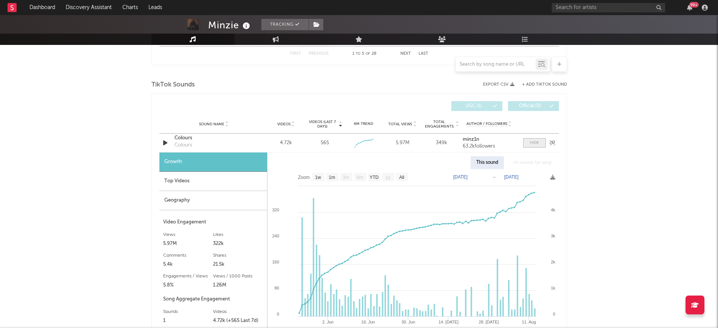
click at [534, 145] on div at bounding box center [534, 143] width 9 height 6
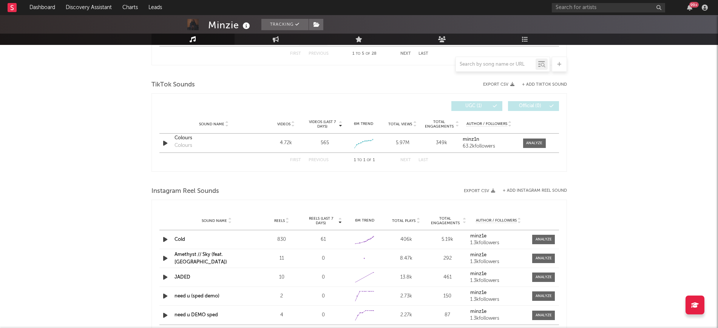
scroll to position [401, 0]
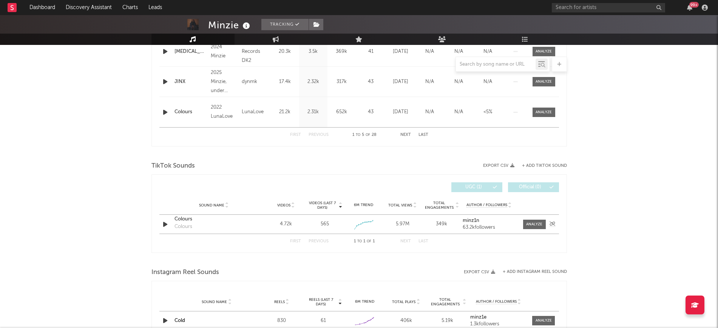
click at [164, 231] on div "Sound Name Colours Colours Videos 4.72k Videos (last 7 days) 565 Weekly Growth …" at bounding box center [358, 224] width 399 height 19
click at [164, 228] on icon "button" at bounding box center [165, 224] width 8 height 9
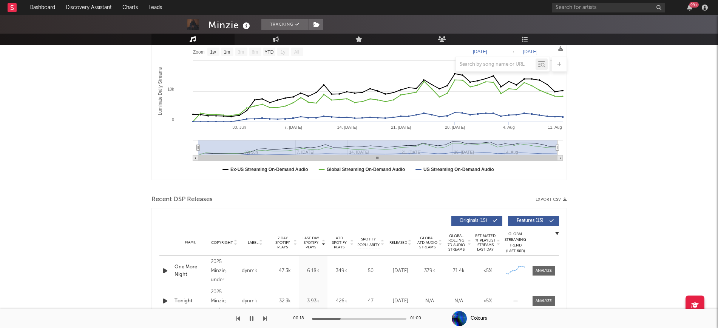
scroll to position [0, 0]
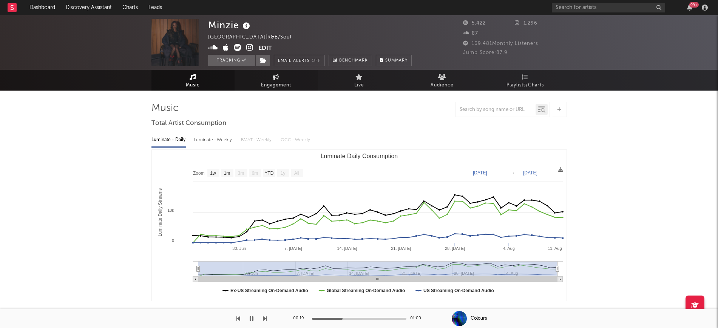
click at [283, 90] on link "Engagement" at bounding box center [275, 80] width 83 height 21
select select "1w"
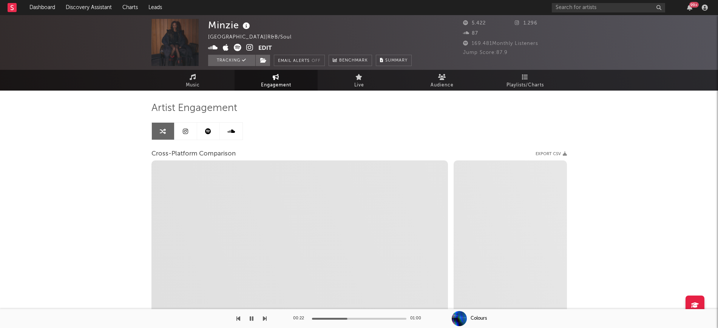
select select "1m"
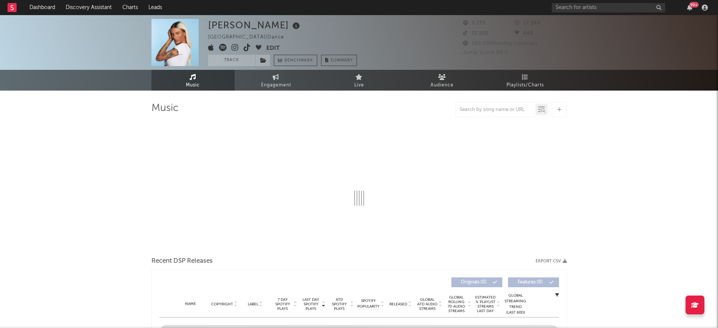
select select "1w"
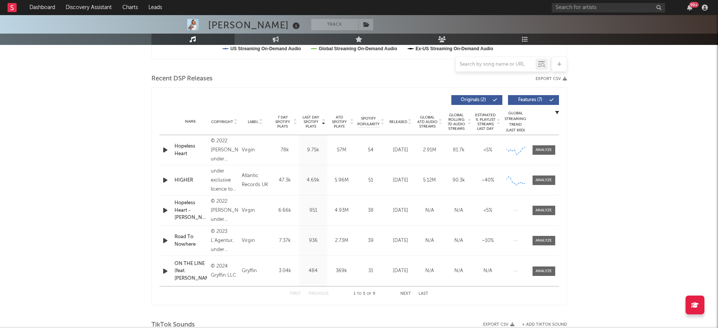
scroll to position [244, 0]
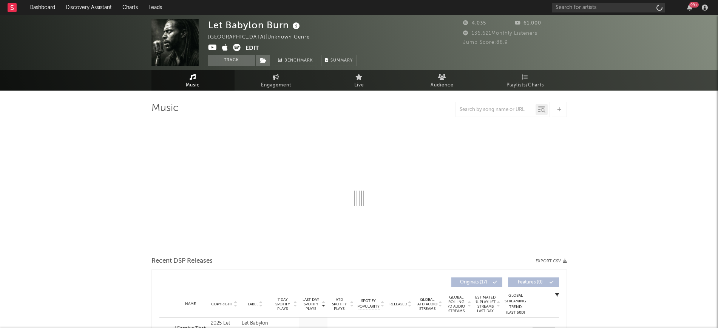
select select "1w"
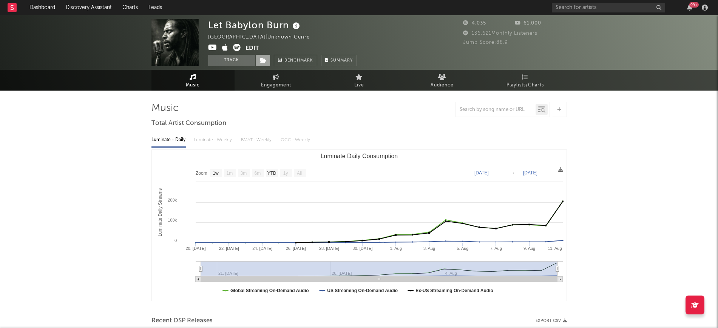
click at [259, 59] on span at bounding box center [262, 60] width 15 height 11
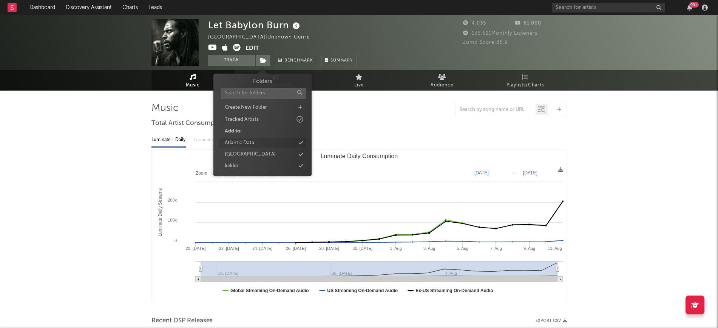
click at [249, 145] on div "Atlantic Data" at bounding box center [239, 143] width 29 height 8
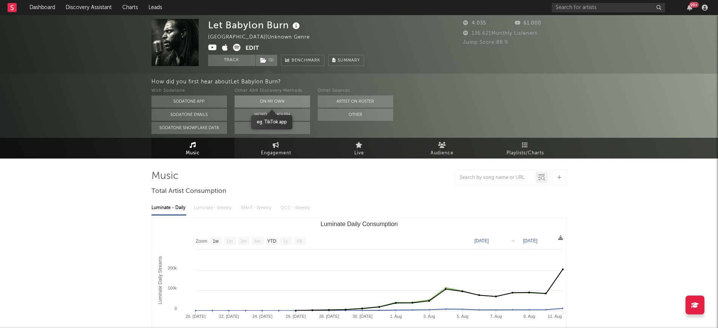
click at [272, 102] on button "On My Own" at bounding box center [271, 101] width 75 height 12
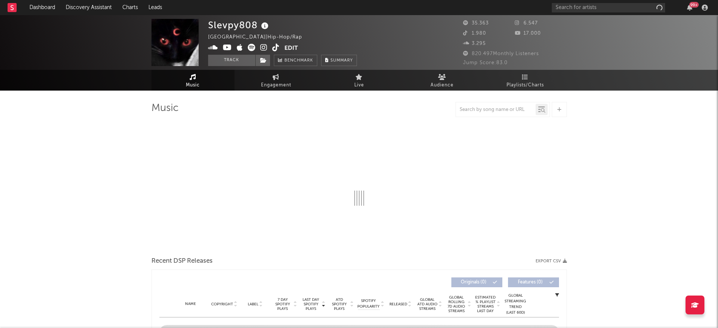
select select "6m"
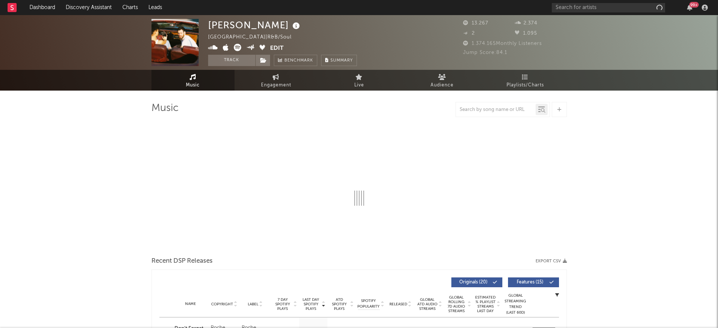
select select "6m"
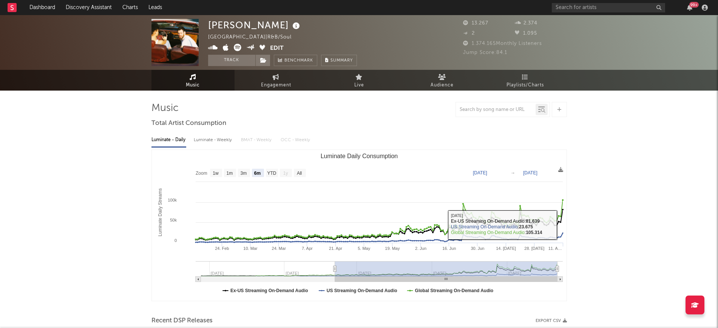
click at [564, 222] on rect "Luminate Daily Consumption" at bounding box center [359, 225] width 414 height 151
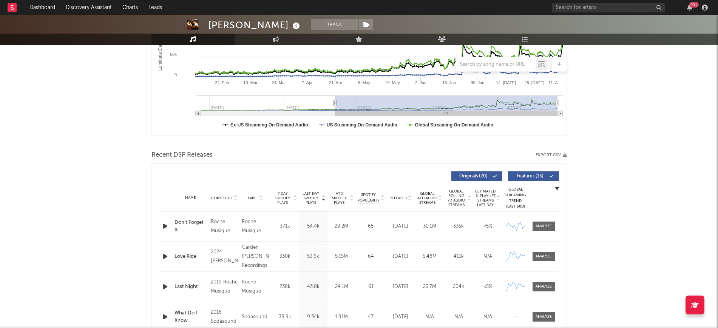
scroll to position [83, 0]
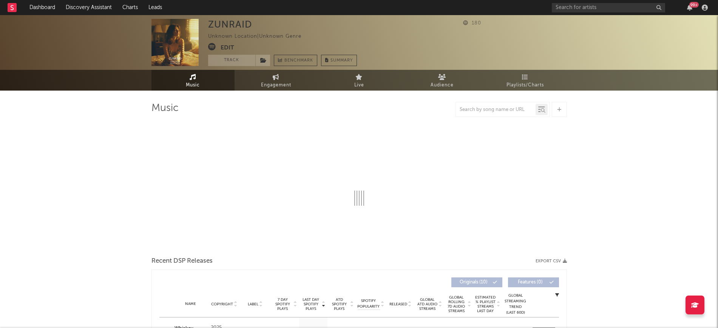
select select "1w"
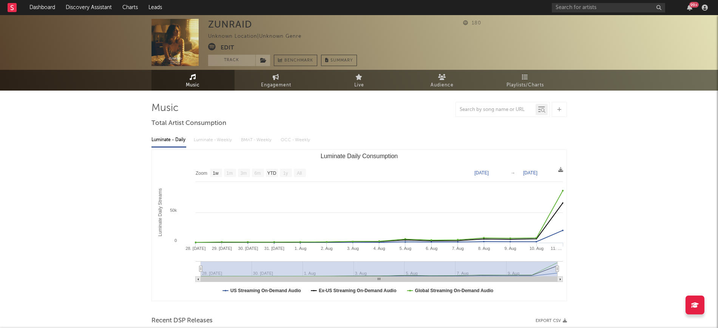
click at [215, 46] on icon at bounding box center [212, 47] width 8 height 8
click at [463, 22] on icon at bounding box center [467, 22] width 8 height 5
click at [463, 23] on icon at bounding box center [467, 22] width 8 height 5
click at [571, 5] on input "text" at bounding box center [607, 7] width 113 height 9
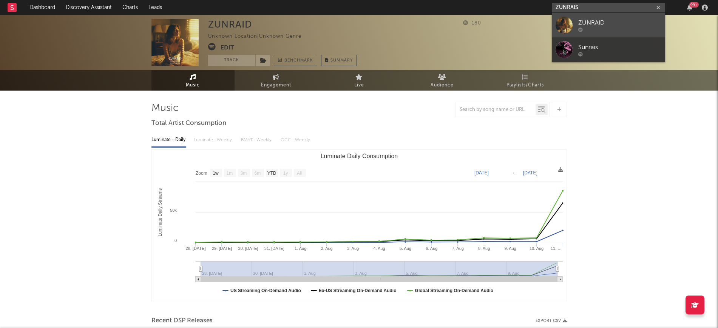
type input "ZUNRAIS"
click at [575, 23] on link "ZUNRAID" at bounding box center [607, 25] width 113 height 25
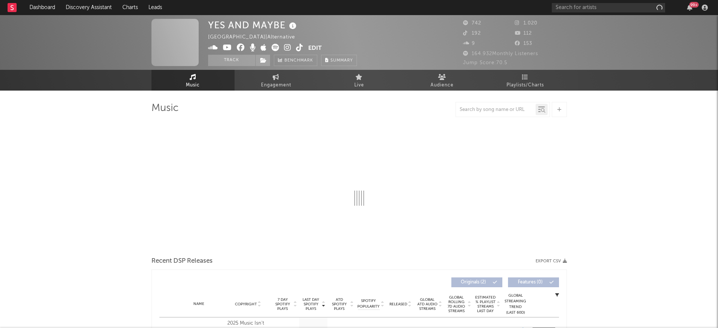
select select "1w"
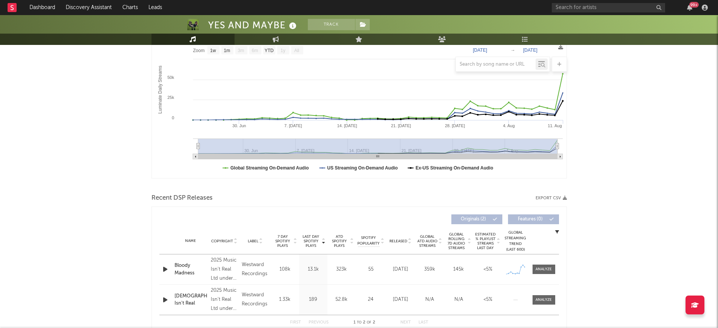
scroll to position [131, 0]
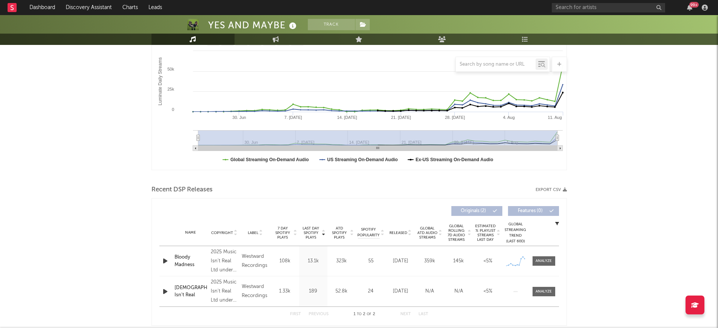
click at [162, 260] on icon "button" at bounding box center [165, 260] width 8 height 9
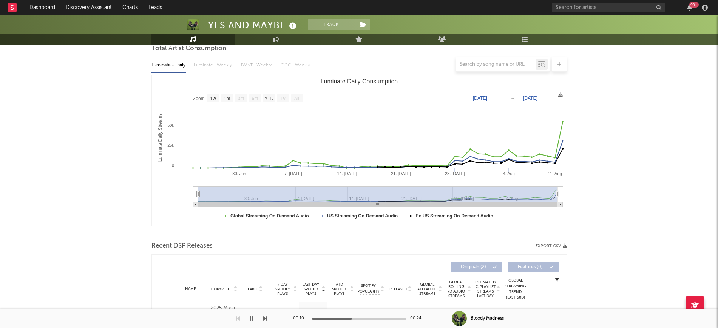
scroll to position [0, 0]
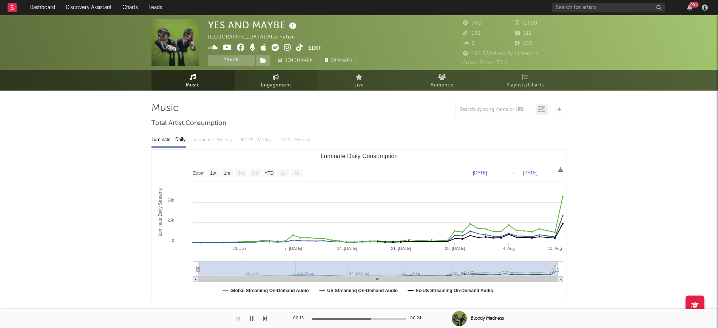
click at [254, 87] on link "Engagement" at bounding box center [275, 80] width 83 height 21
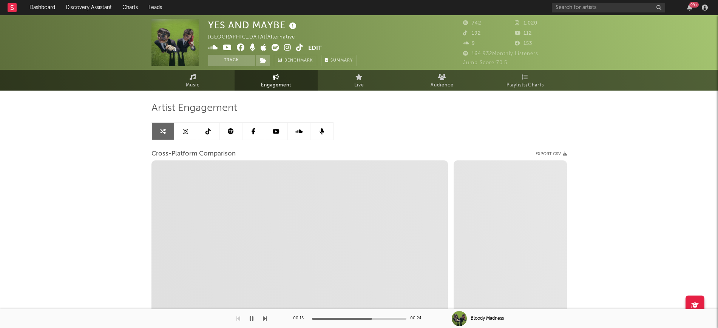
select select "1w"
select select "1m"
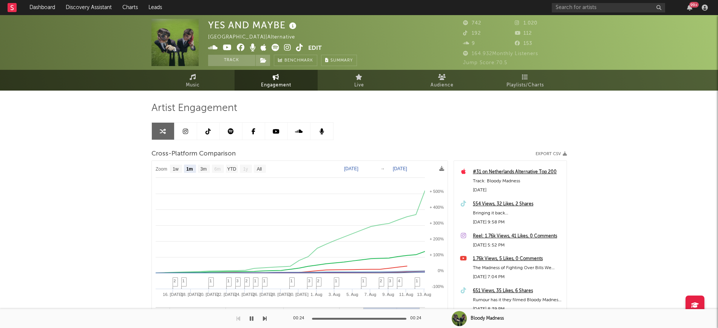
scroll to position [670, 0]
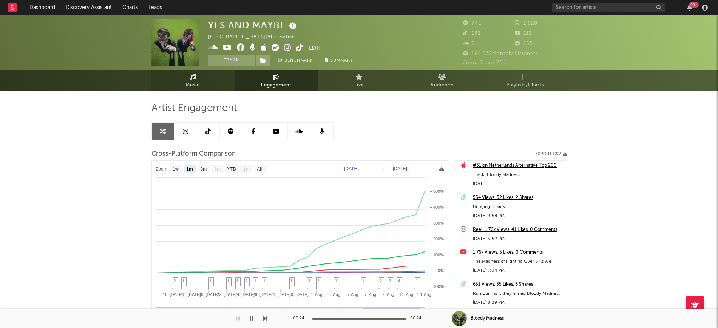
click at [190, 84] on span "Music" at bounding box center [193, 85] width 14 height 9
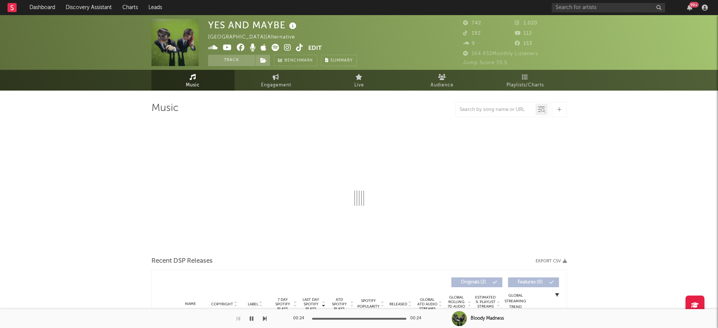
select select "1w"
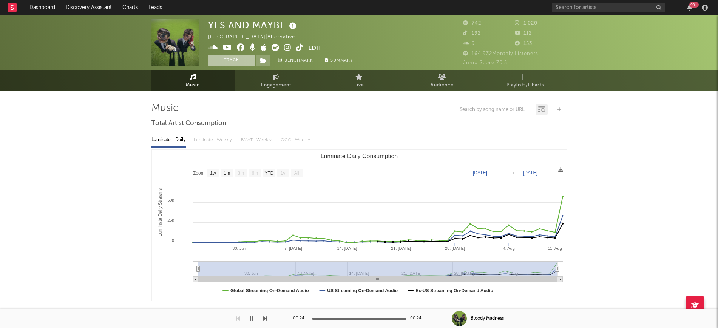
click at [233, 62] on button "Track" at bounding box center [231, 60] width 47 height 11
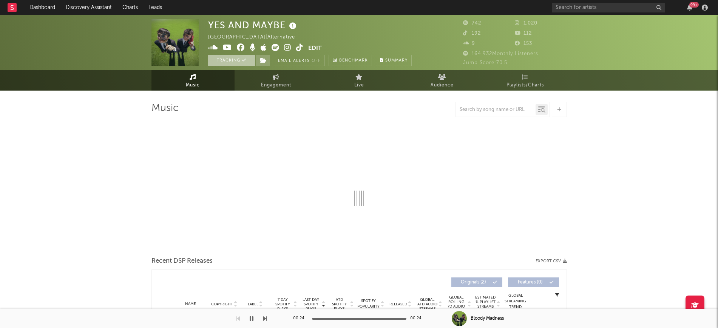
select select "1w"
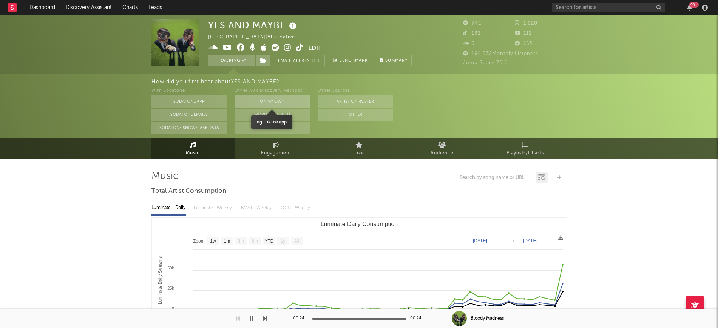
click at [263, 95] on button "On My Own" at bounding box center [271, 101] width 75 height 12
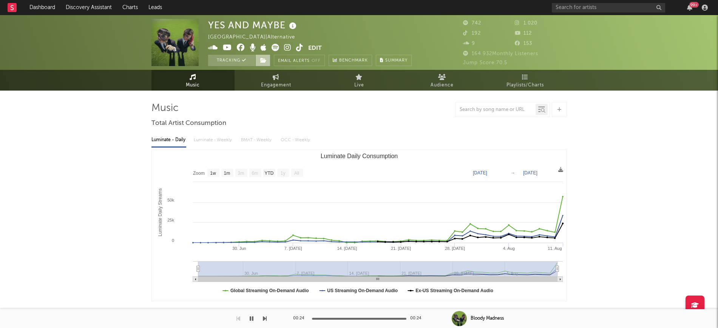
click at [260, 58] on icon at bounding box center [263, 60] width 6 height 5
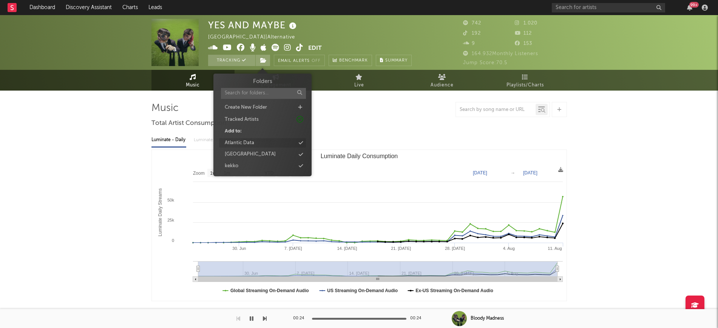
click at [251, 143] on div "Atlantic Data" at bounding box center [239, 143] width 29 height 8
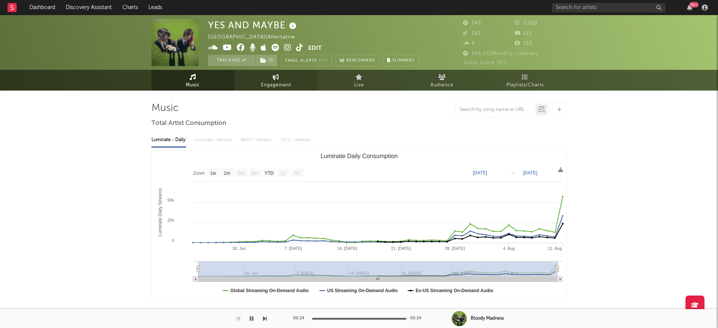
click at [269, 89] on span "Engagement" at bounding box center [276, 85] width 30 height 9
select select "1w"
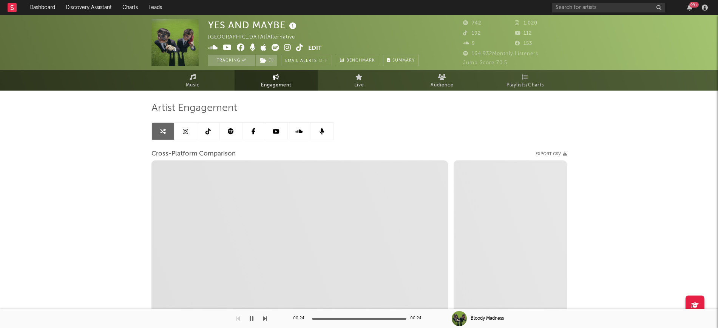
click at [65, 170] on div "YES AND MAYBE [GEOGRAPHIC_DATA] | Alternative Edit Tracking ( 1 ) Email Alerts …" at bounding box center [359, 213] width 718 height 396
select select "1m"
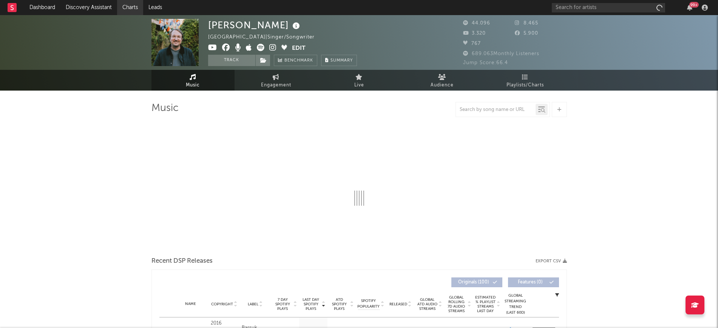
select select "6m"
